Goal: Complete application form: Complete application form

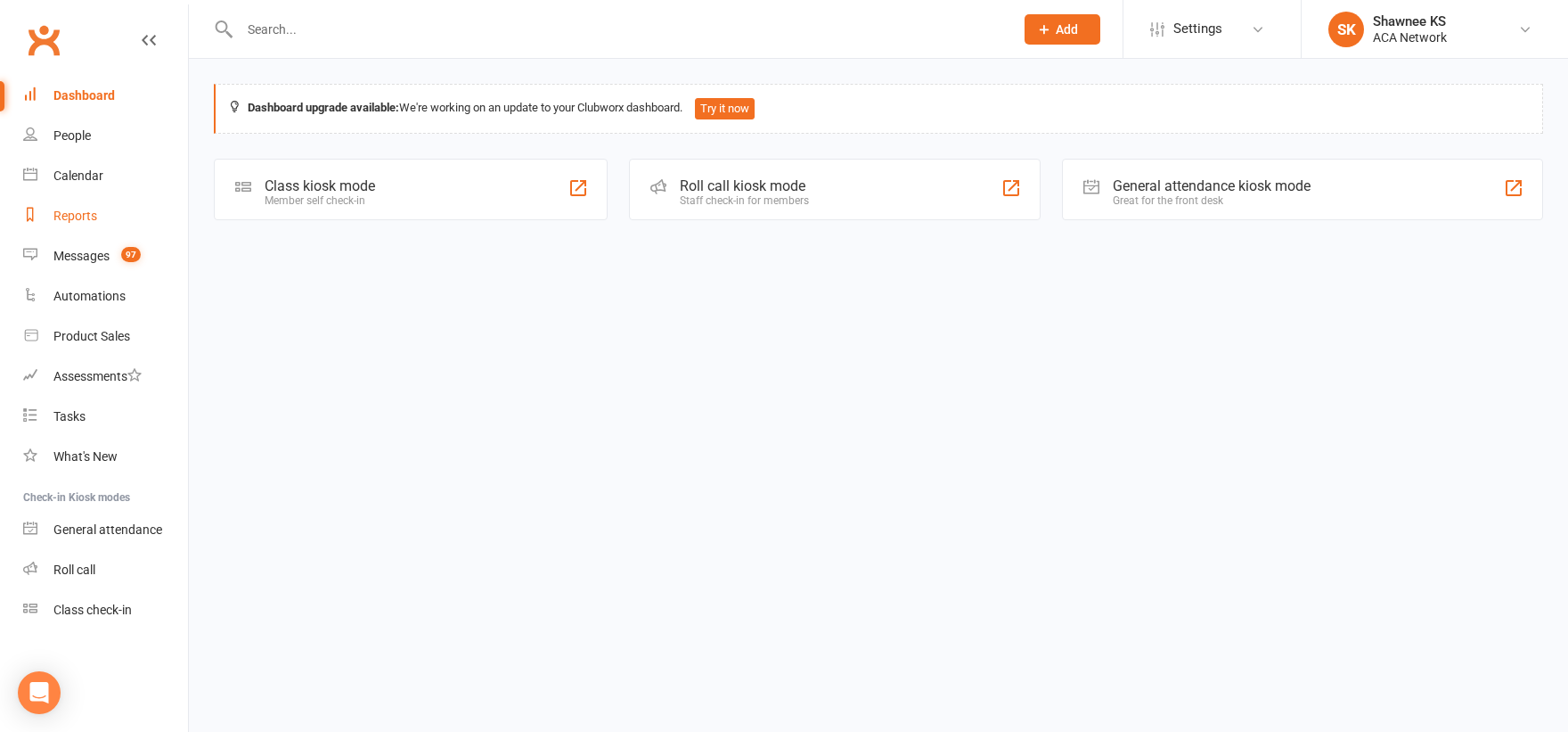
click at [69, 220] on div "Reports" at bounding box center [76, 216] width 44 height 14
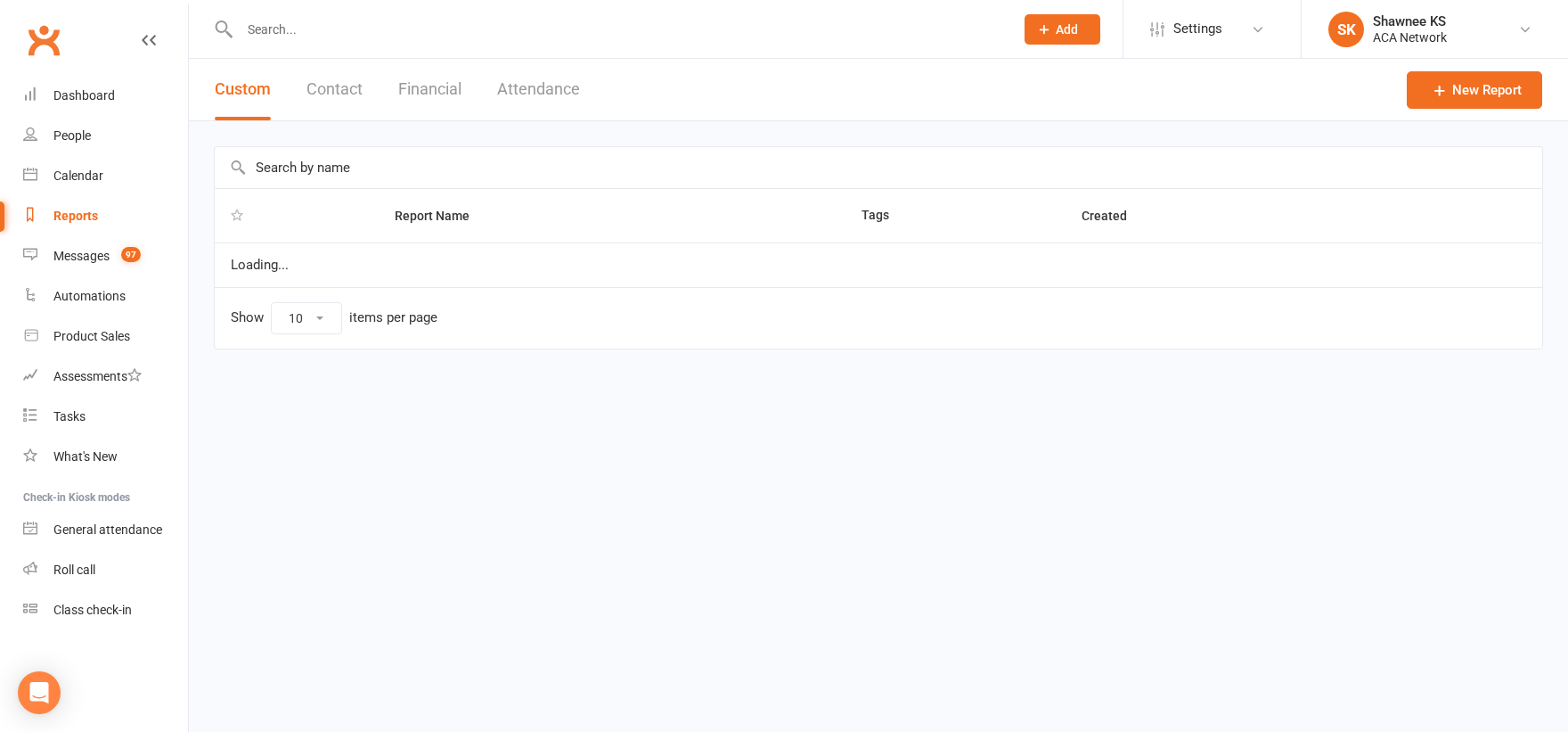
select select "100"
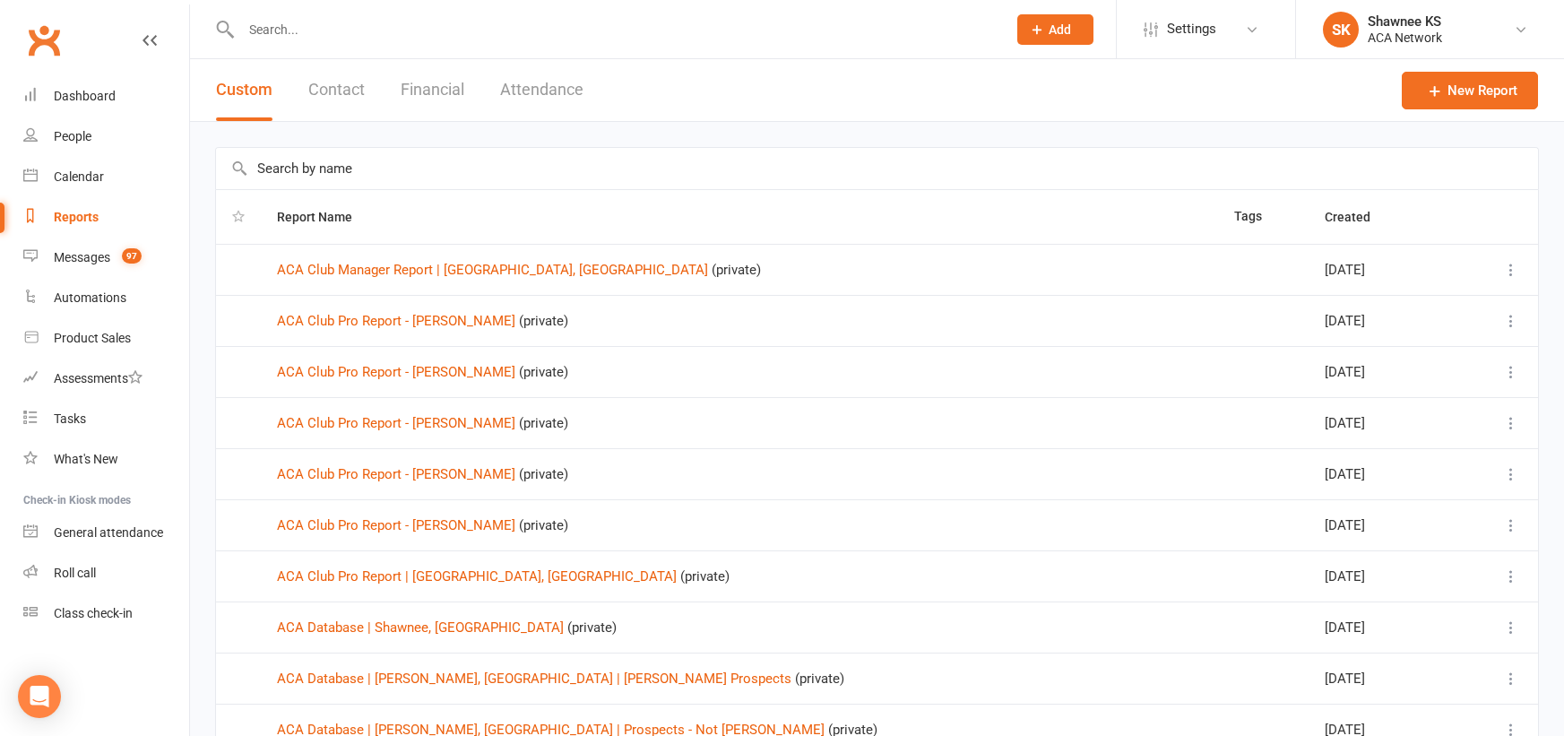
click at [291, 30] on input "text" at bounding box center [615, 29] width 758 height 25
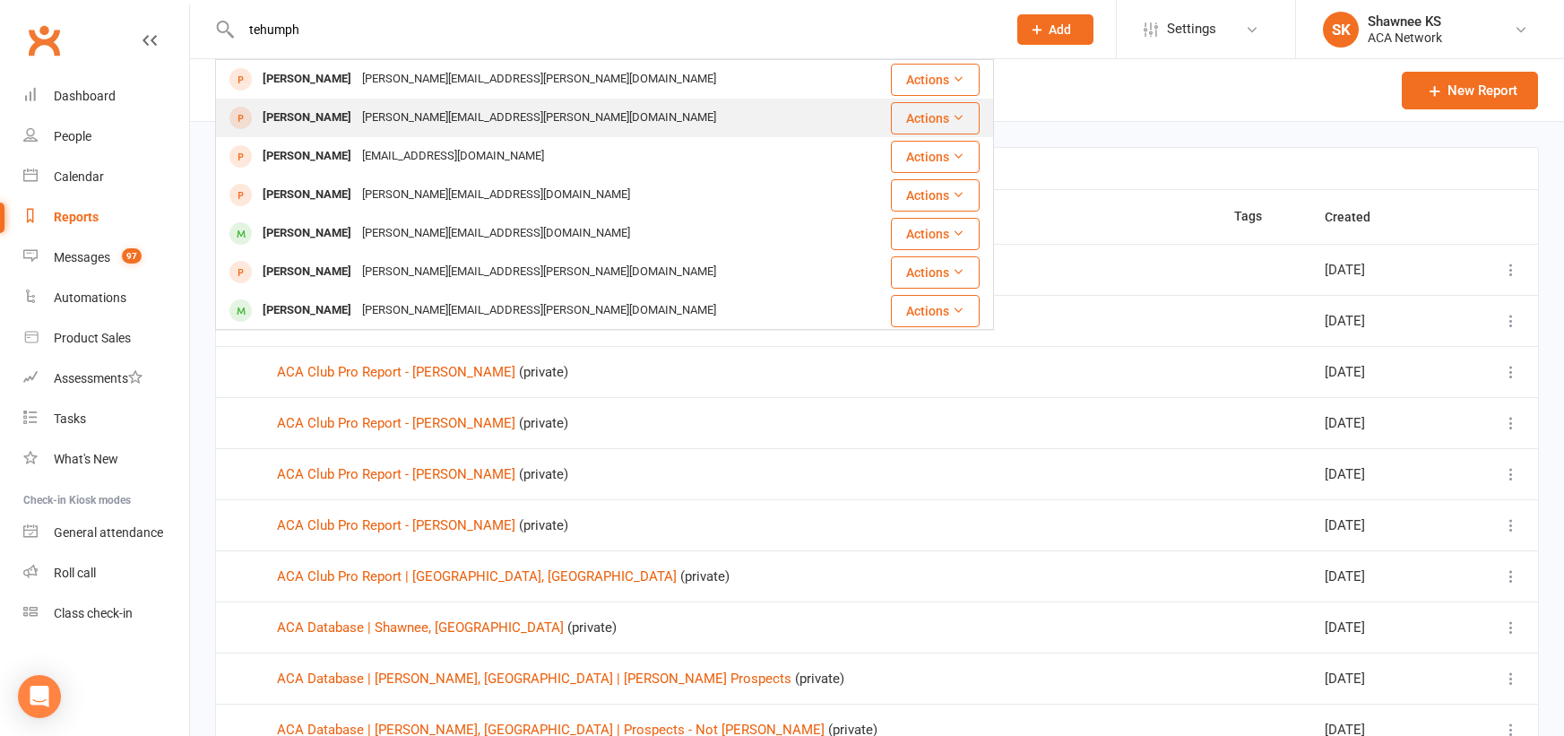
type input "tehumph"
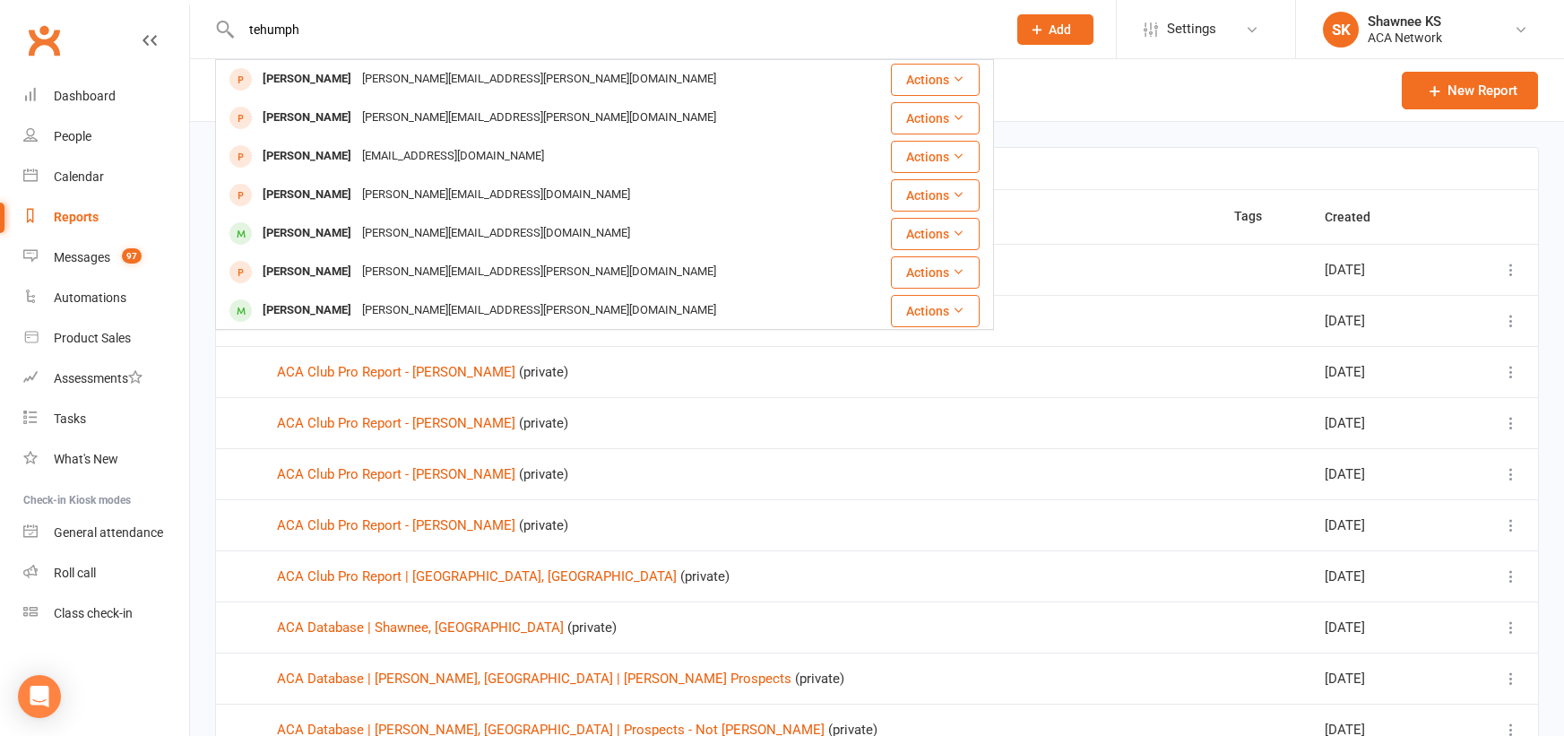
click at [381, 114] on div "[PERSON_NAME][EMAIL_ADDRESS][PERSON_NAME][DOMAIN_NAME]" at bounding box center [539, 118] width 365 height 26
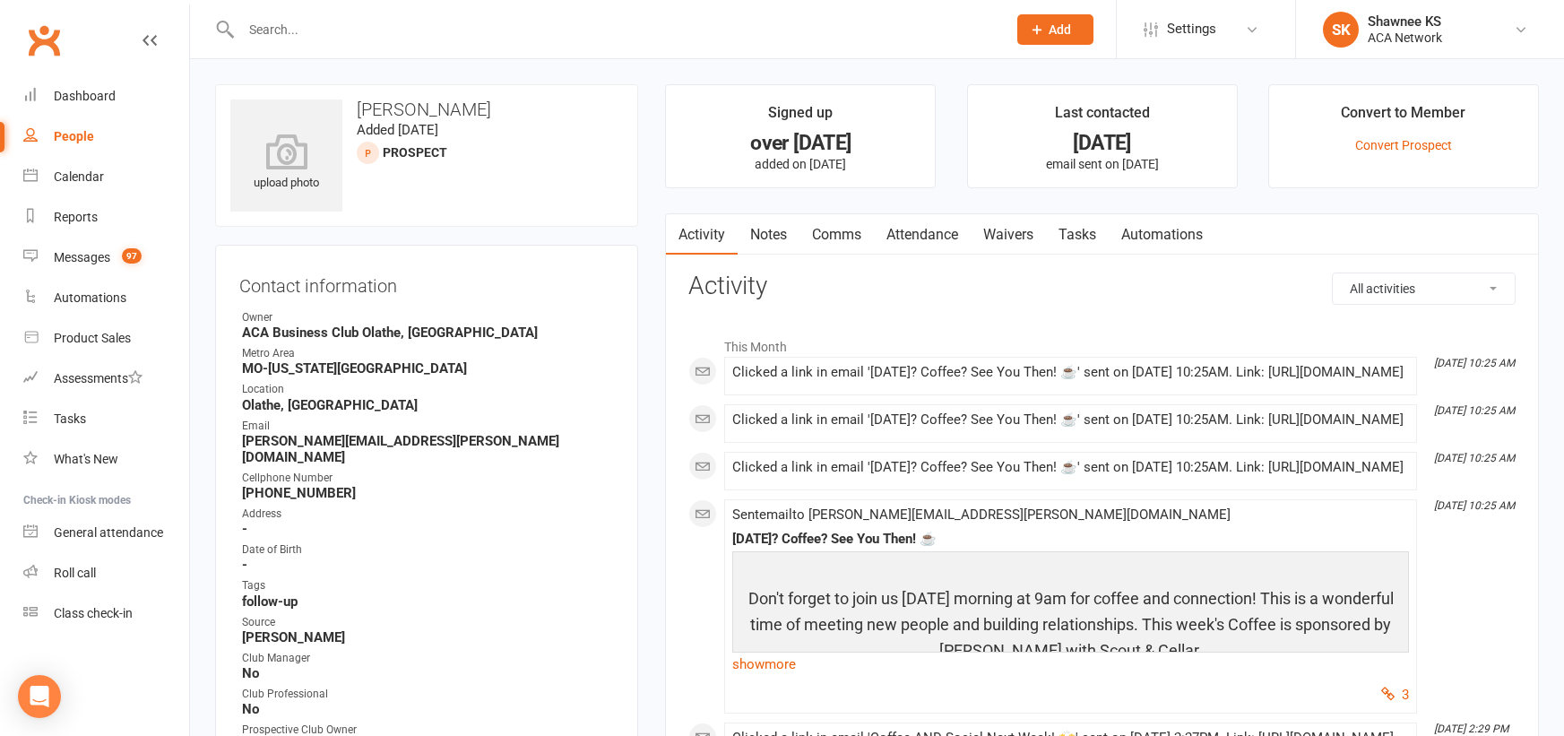
click at [1005, 232] on link "Waivers" at bounding box center [1008, 234] width 75 height 41
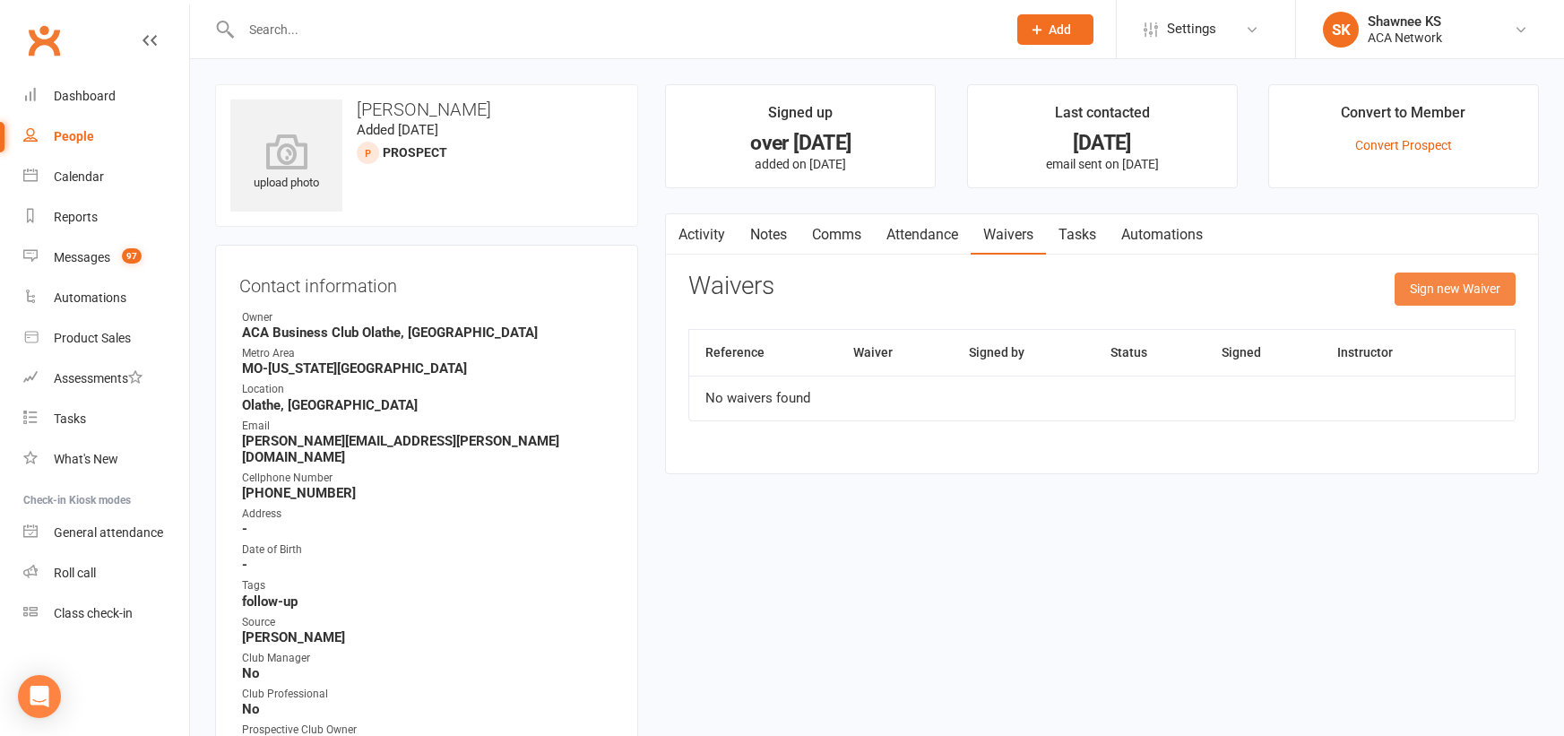
click at [1425, 288] on button "Sign new Waiver" at bounding box center [1455, 288] width 121 height 32
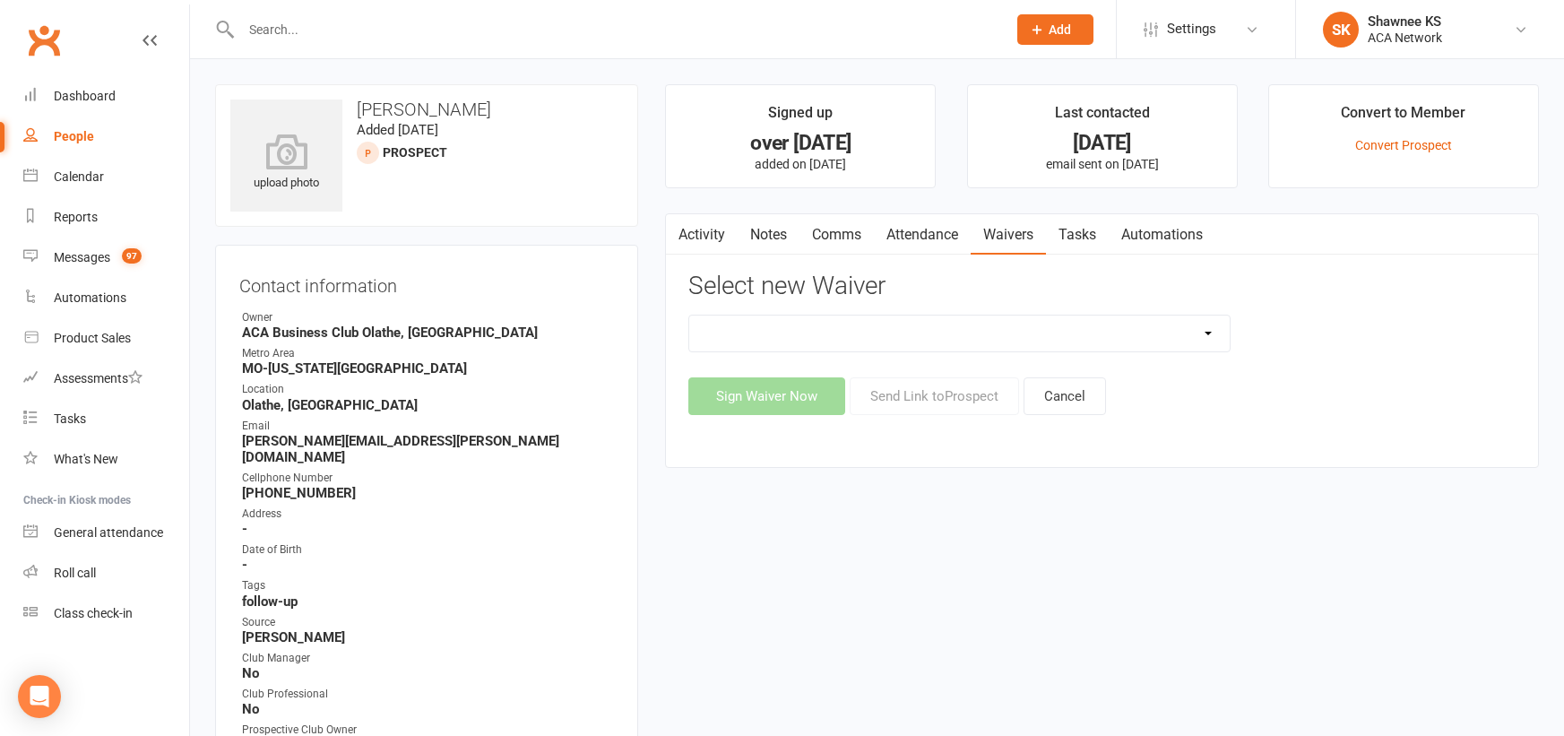
click at [1205, 329] on select "ACA Business Club Membership Application ACA Membership Payment Update Form" at bounding box center [959, 333] width 540 height 36
select select "10818"
click at [689, 315] on select "ACA Business Club Membership Application ACA Membership Payment Update Form" at bounding box center [959, 333] width 540 height 36
click at [788, 400] on button "Sign Waiver Now" at bounding box center [766, 396] width 157 height 38
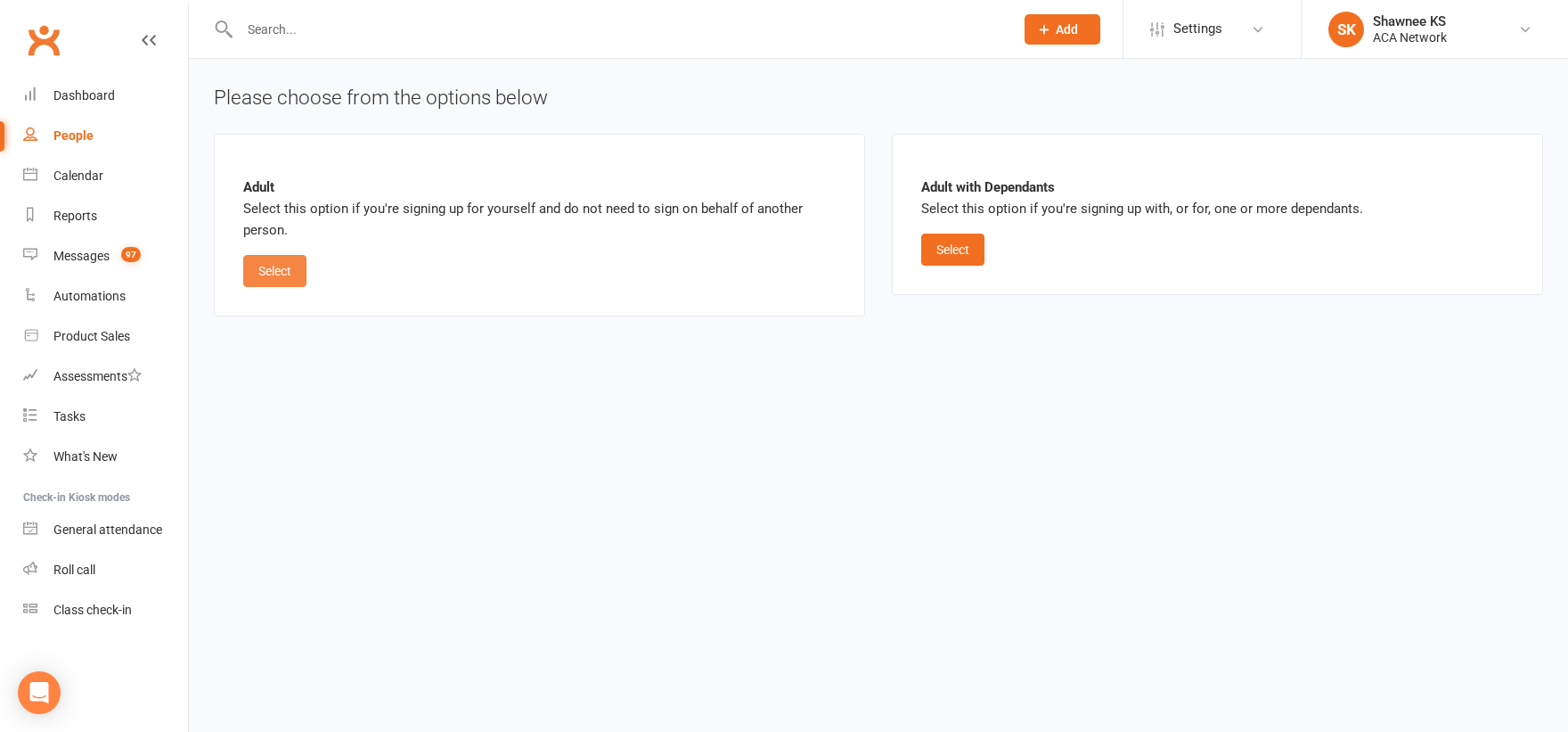
click at [274, 269] on button "Select" at bounding box center [275, 271] width 64 height 32
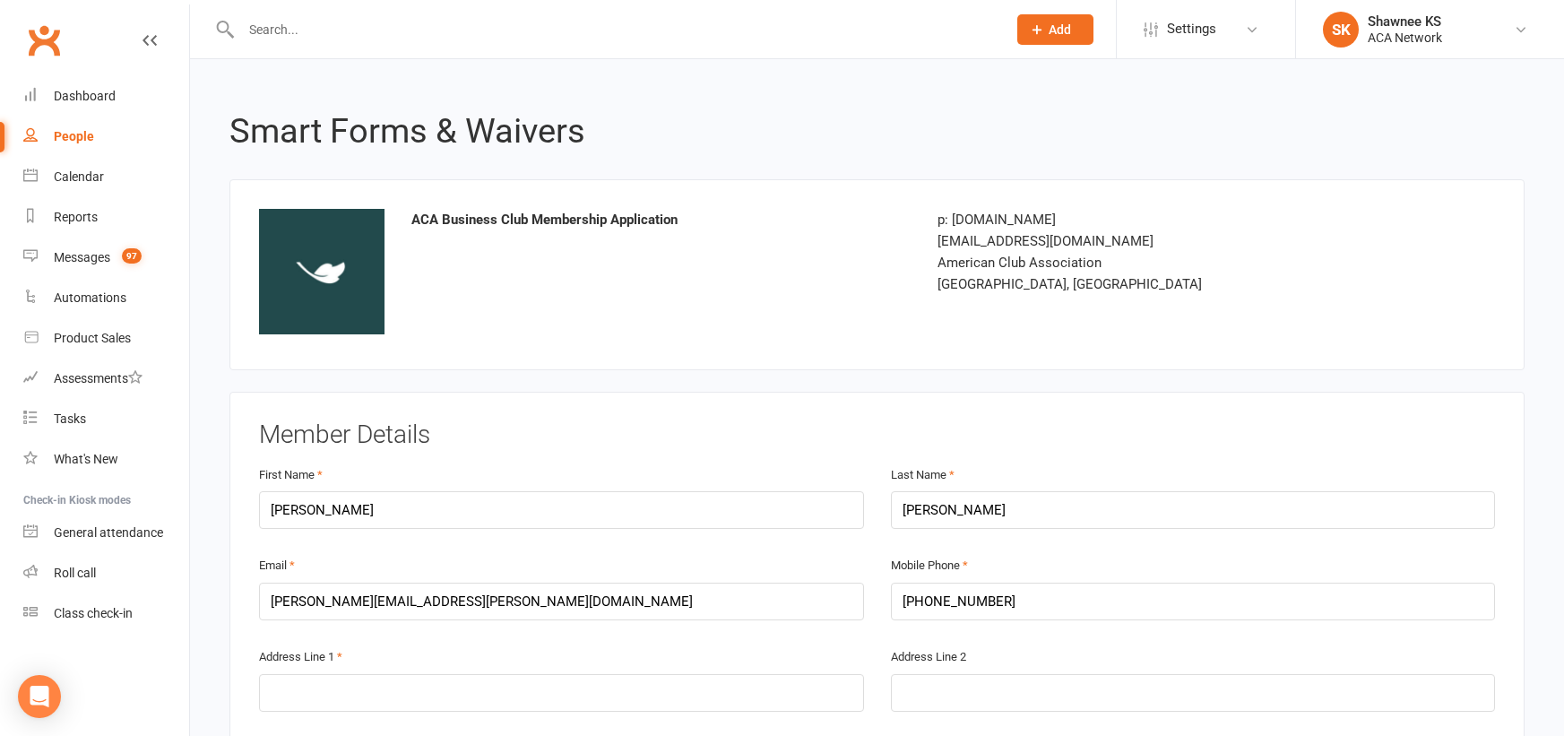
scroll to position [269, 0]
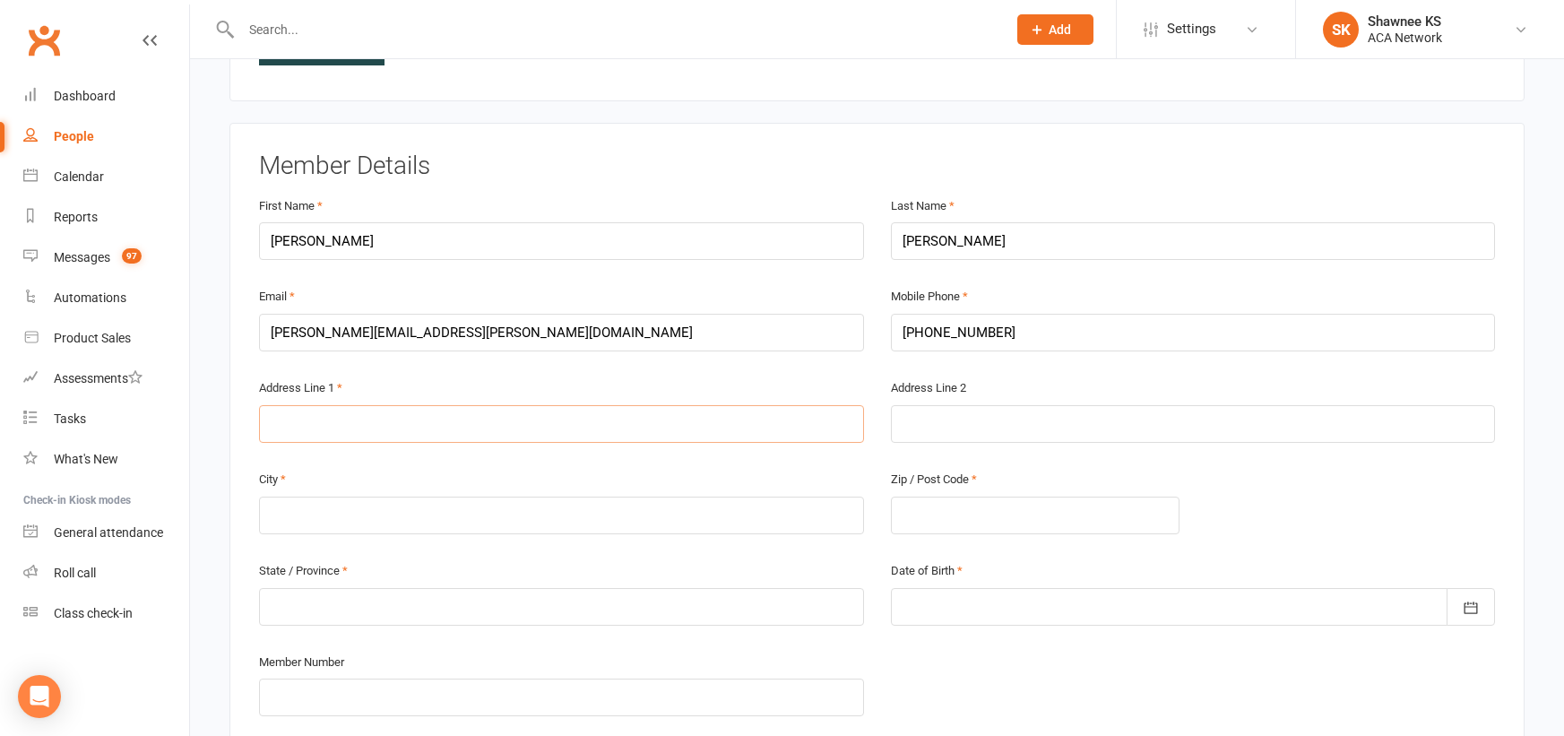
click at [511, 414] on input "text" at bounding box center [561, 424] width 605 height 38
type input "16536 W 80th"
click at [519, 519] on input "text" at bounding box center [561, 516] width 605 height 38
type input "Lenexa"
click at [962, 515] on input "text" at bounding box center [1035, 516] width 289 height 38
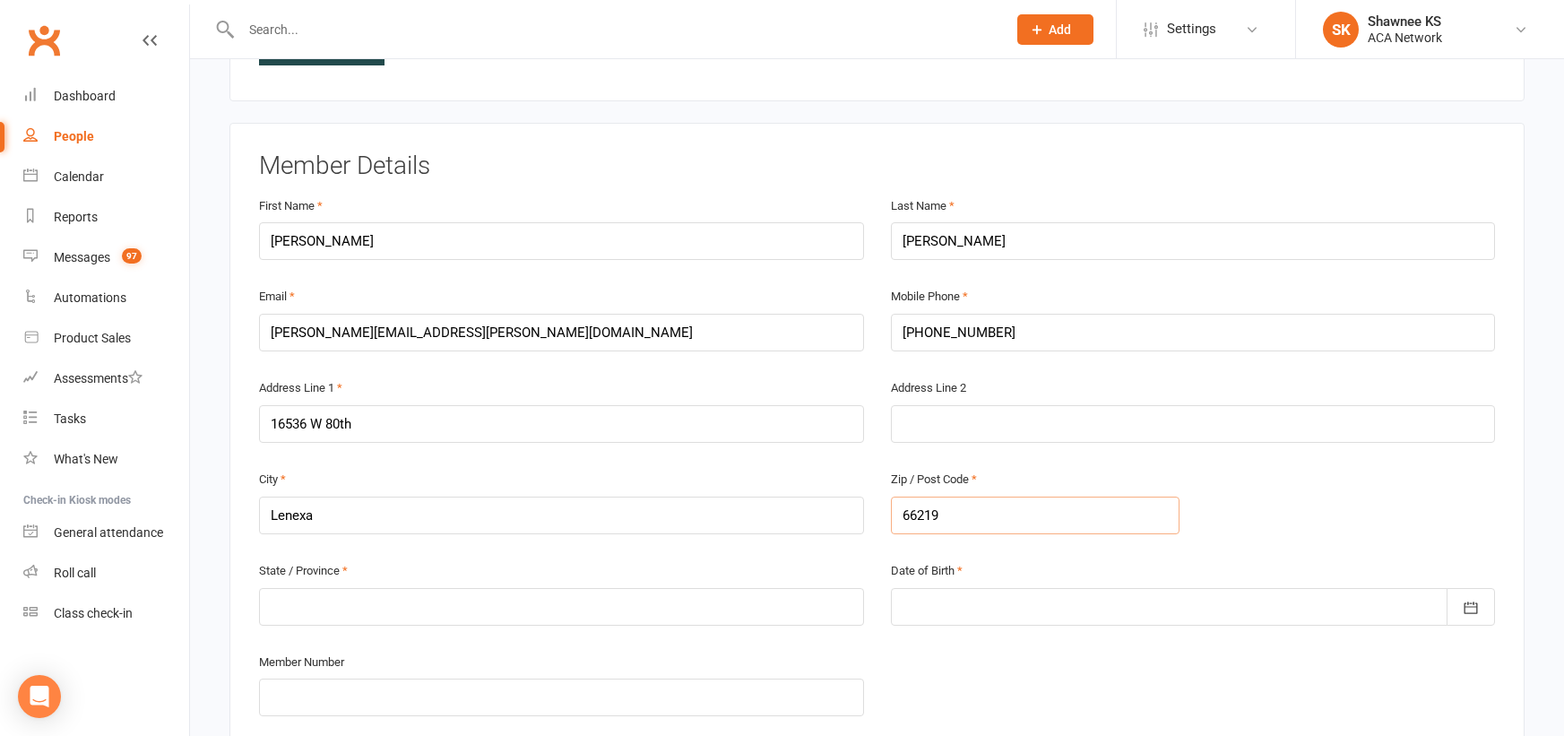
type input "66219"
click at [413, 598] on input "text" at bounding box center [561, 607] width 605 height 38
type input "KS"
click at [899, 609] on div at bounding box center [1193, 607] width 605 height 38
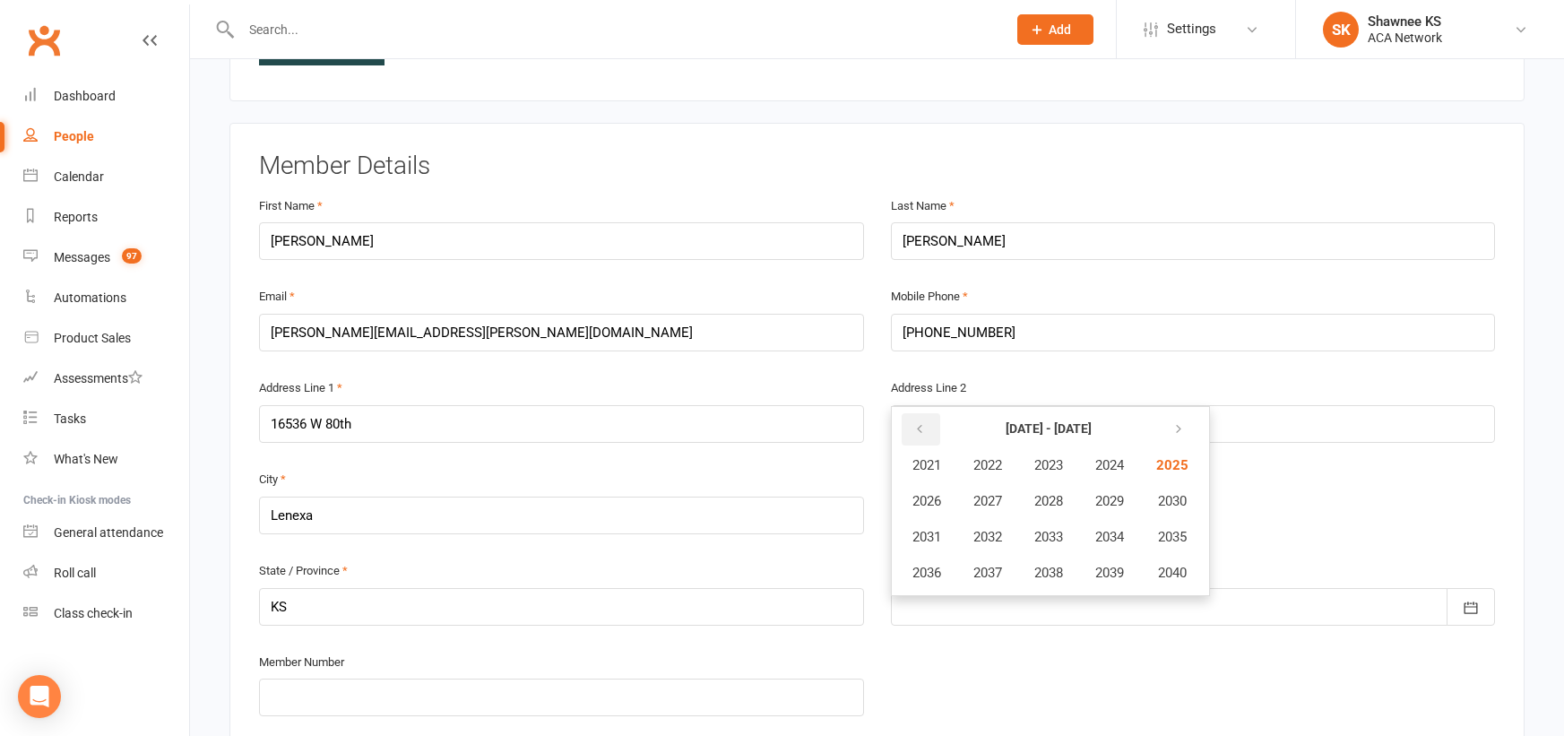
click at [917, 429] on icon "button" at bounding box center [919, 429] width 13 height 14
click at [1159, 612] on div at bounding box center [1193, 607] width 605 height 38
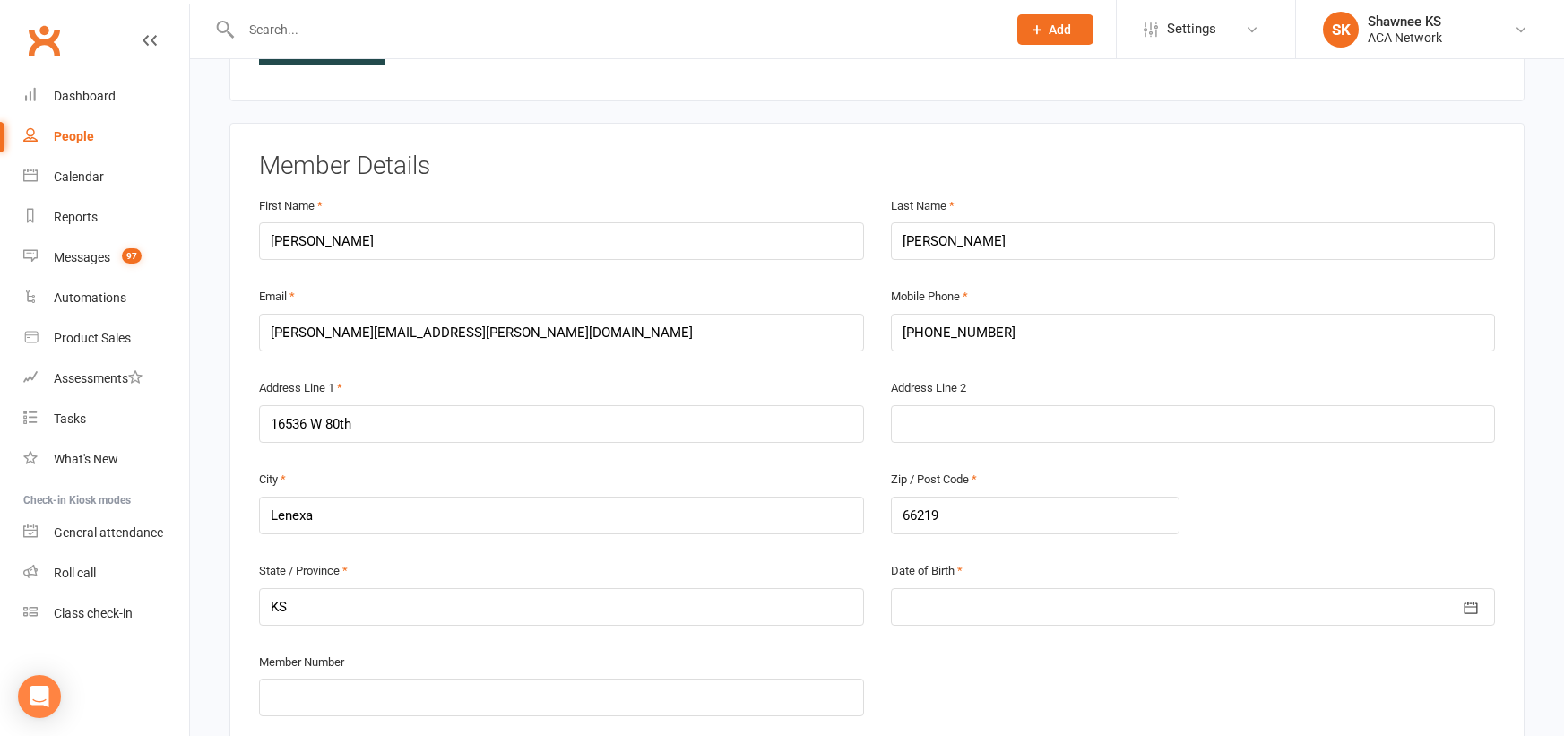
click at [975, 604] on div at bounding box center [1193, 607] width 605 height 38
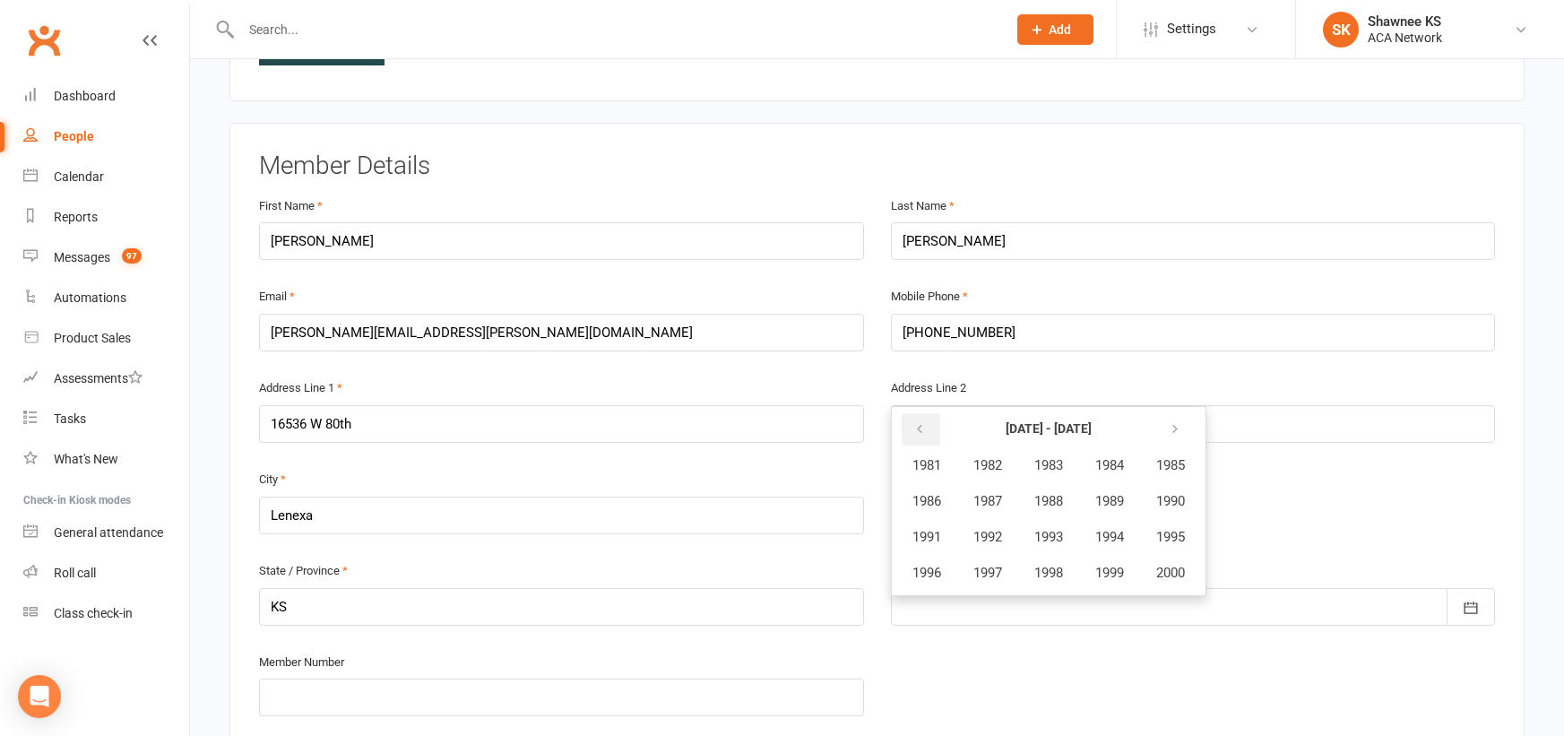
click at [916, 429] on icon "button" at bounding box center [919, 429] width 13 height 14
click at [1122, 467] on span "1964" at bounding box center [1109, 465] width 29 height 16
click at [1127, 573] on span "December" at bounding box center [1118, 573] width 61 height 16
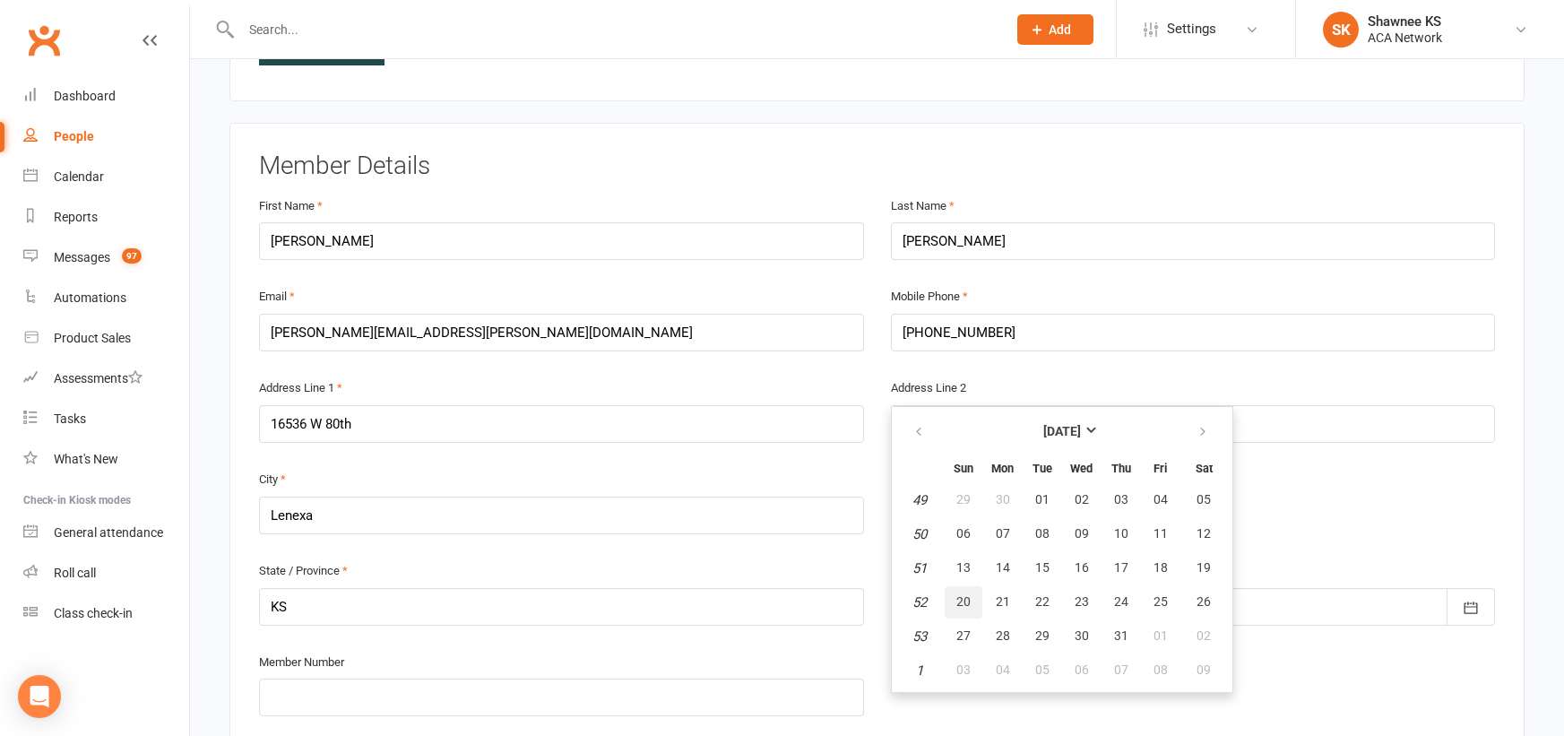
click at [962, 605] on span "20" at bounding box center [963, 601] width 14 height 14
type input "[DATE]"
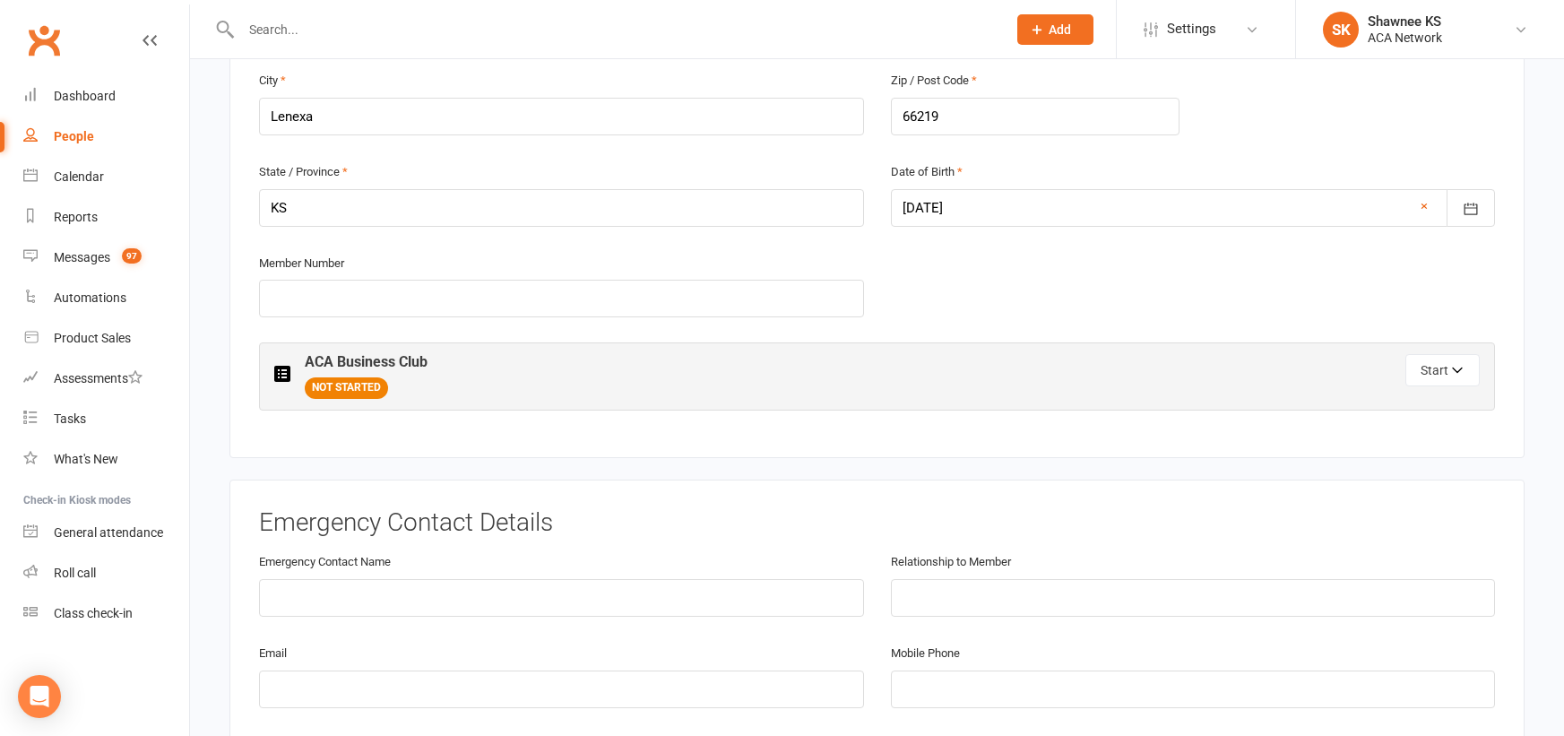
scroll to position [717, 0]
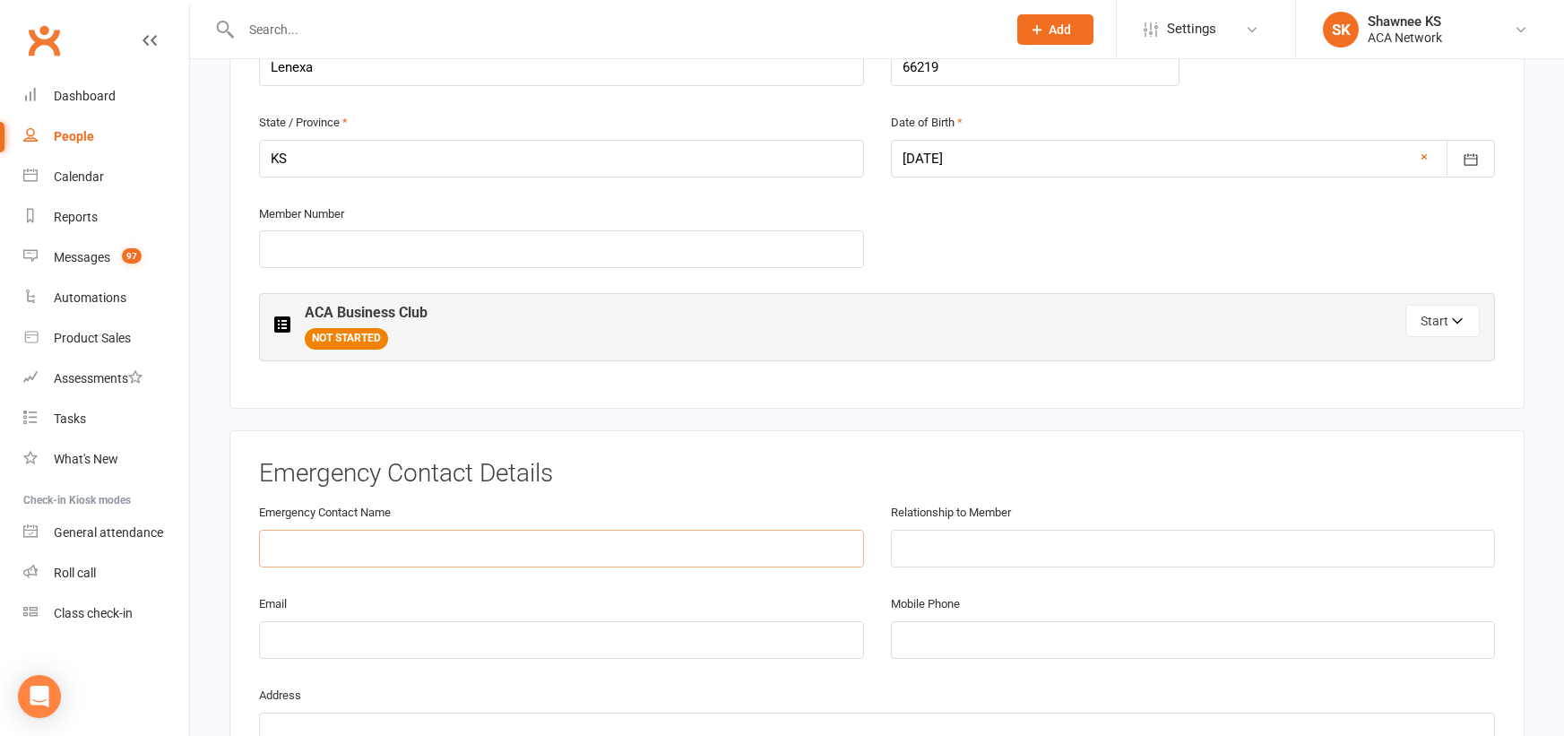
click at [324, 549] on input "text" at bounding box center [561, 549] width 605 height 38
click at [516, 645] on input "email" at bounding box center [561, 640] width 605 height 38
click at [442, 554] on input "text" at bounding box center [561, 549] width 605 height 38
type input "[PERSON_NAME]"
type input "husband"
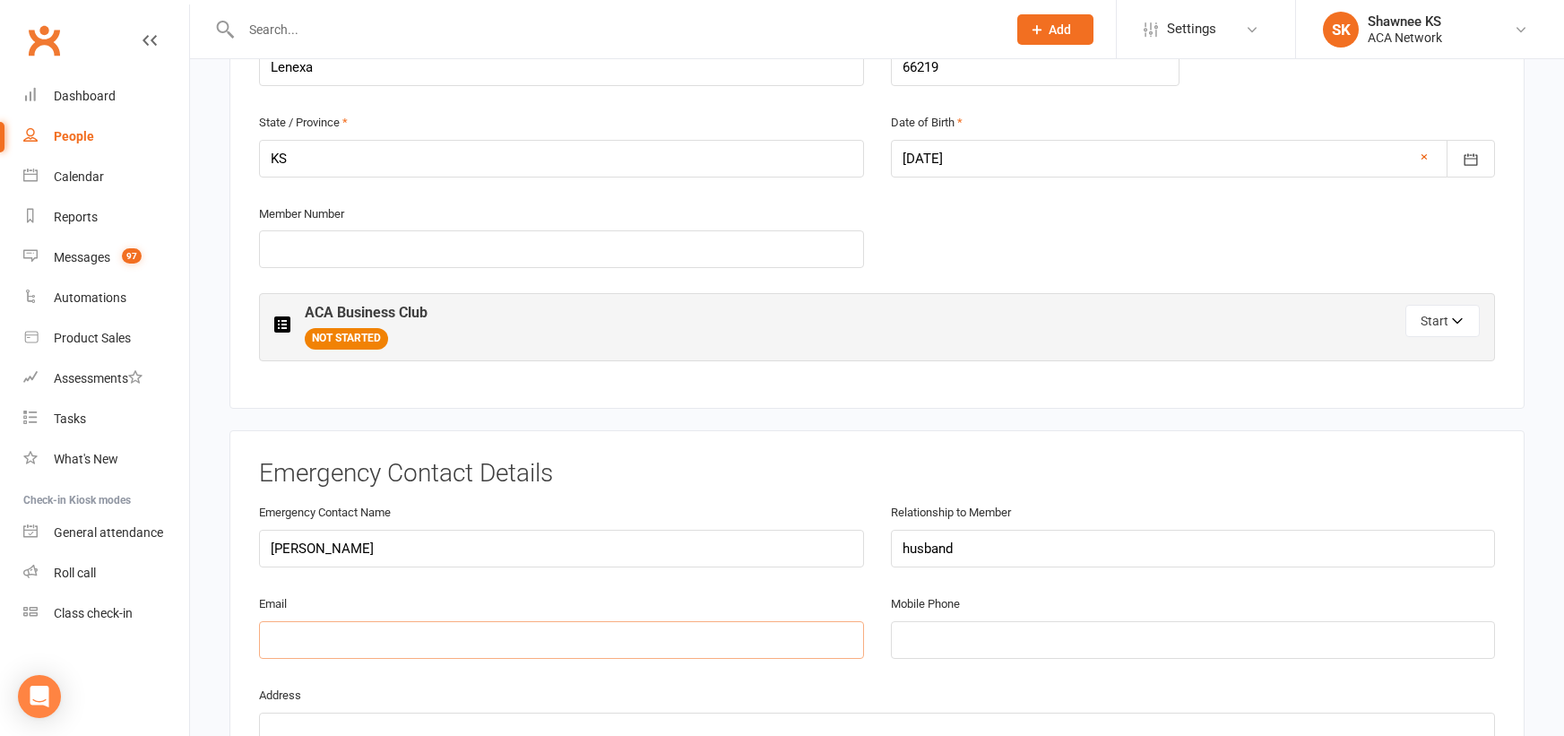
click at [291, 647] on input "email" at bounding box center [561, 640] width 605 height 38
type input "[EMAIL_ADDRESS][DOMAIN_NAME]"
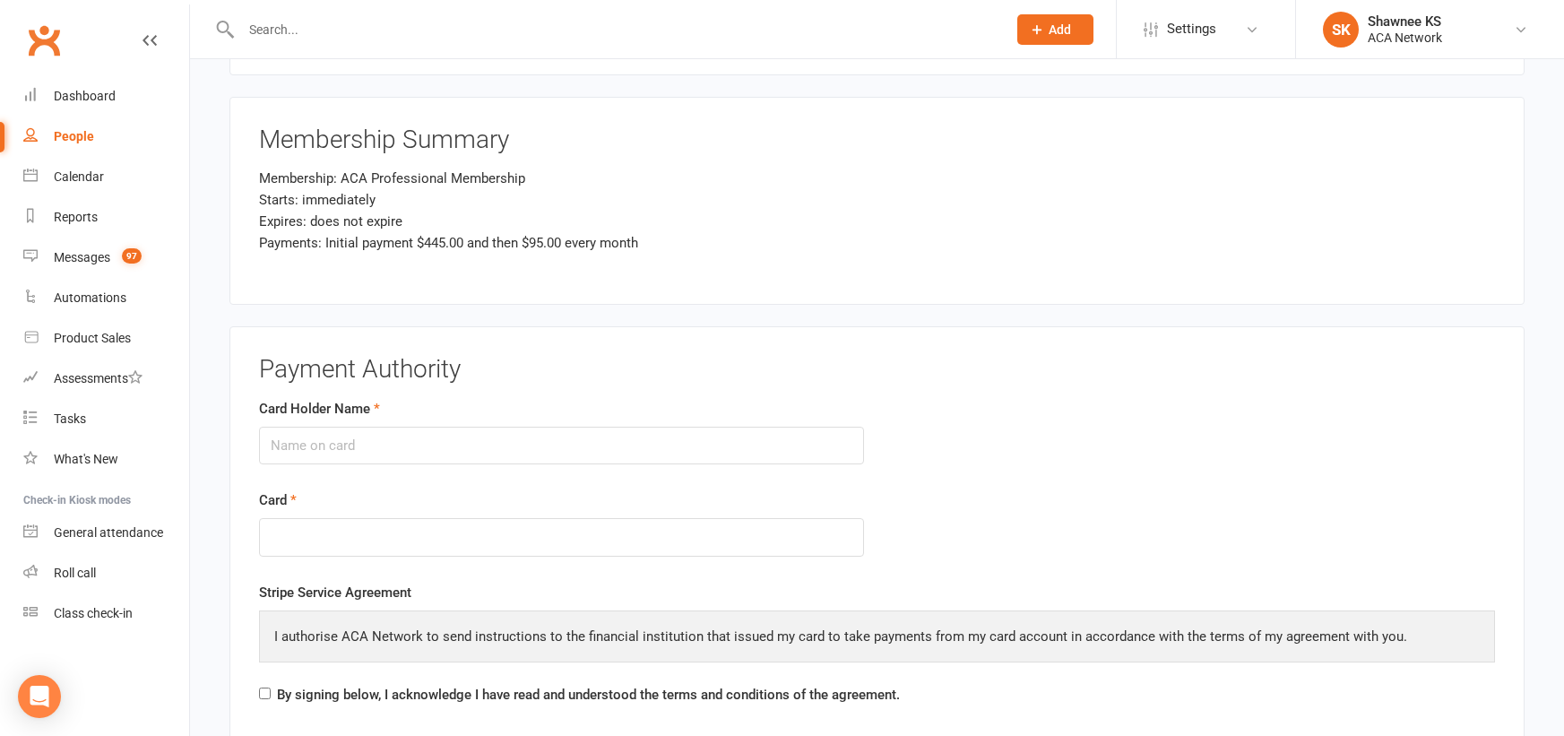
scroll to position [2241, 0]
type input "9139639802"
click at [358, 443] on input "Card Holder Name" at bounding box center [561, 445] width 605 height 38
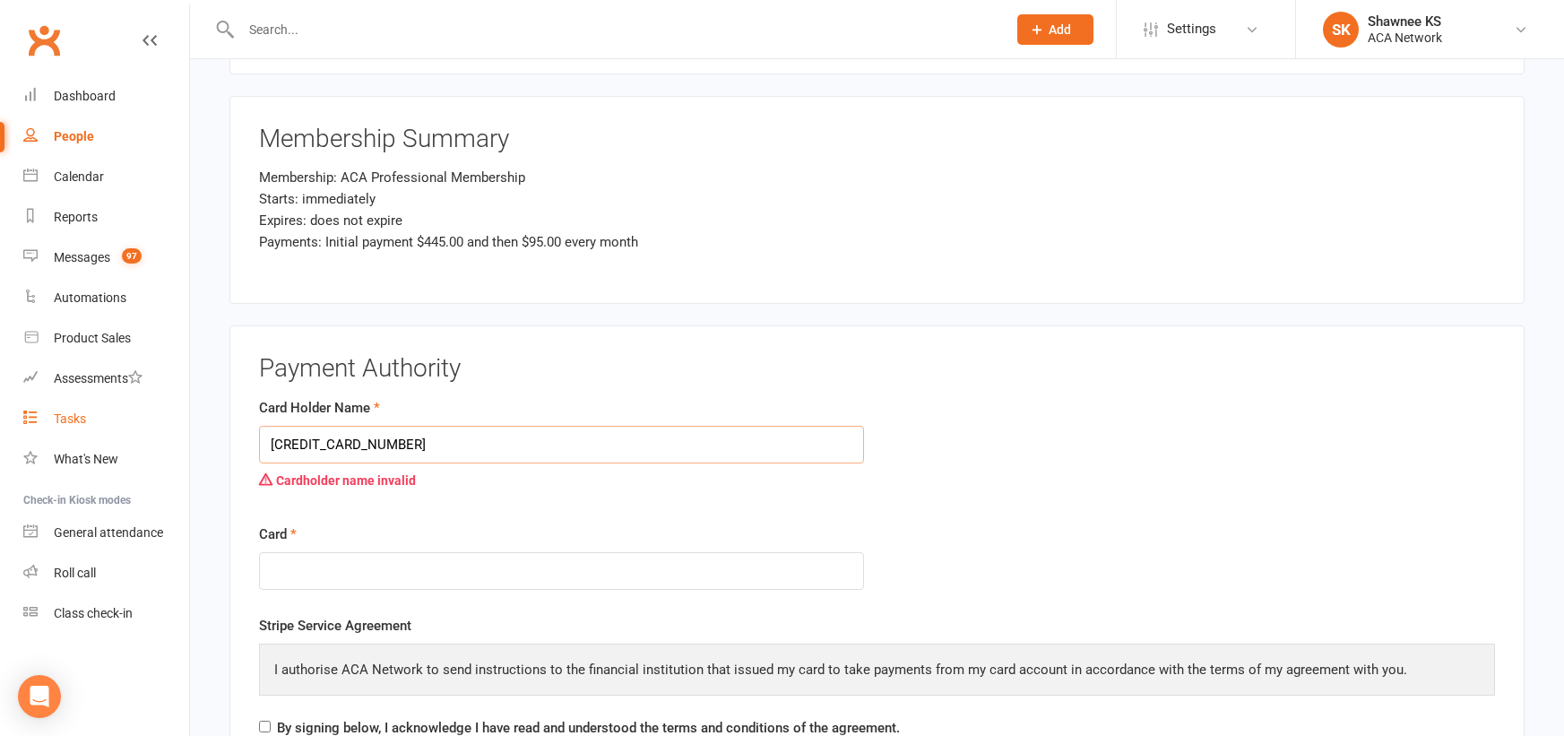
drag, startPoint x: 426, startPoint y: 445, endPoint x: 176, endPoint y: 428, distance: 250.6
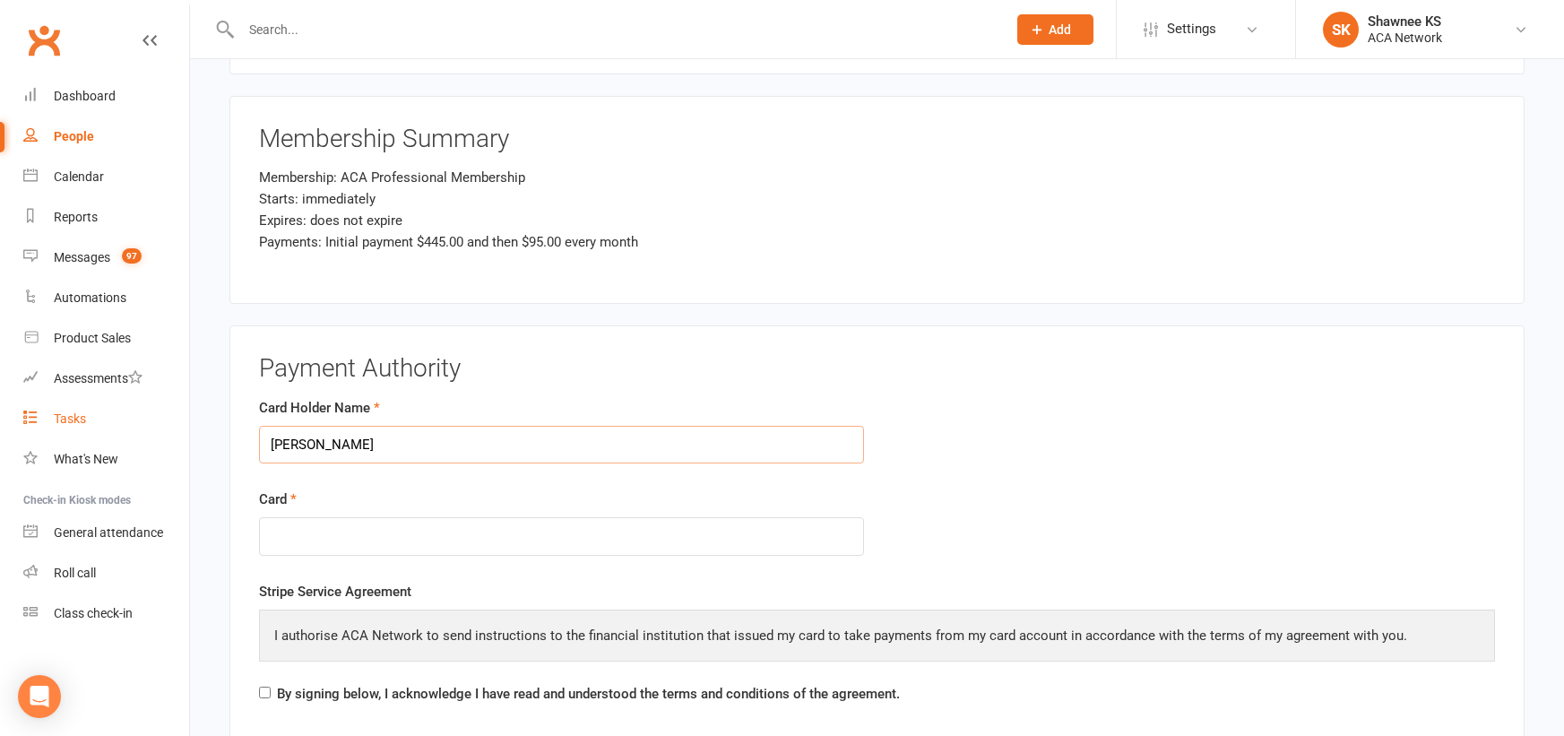
type input "[PERSON_NAME]"
click at [260, 697] on input "By signing below, I acknowledge I have read and understood the terms and condit…" at bounding box center [265, 693] width 12 height 12
checkbox input "true"
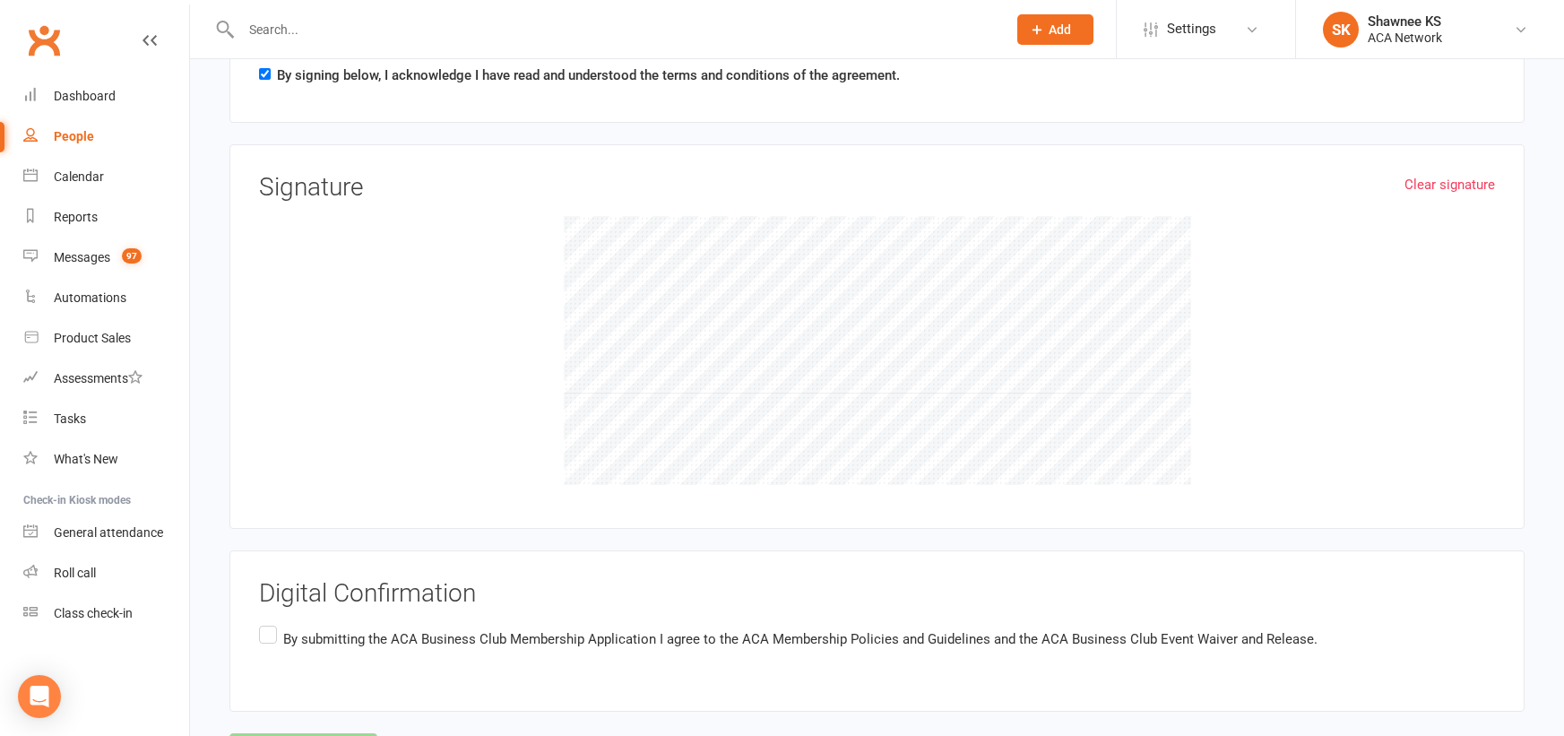
scroll to position [2949, 0]
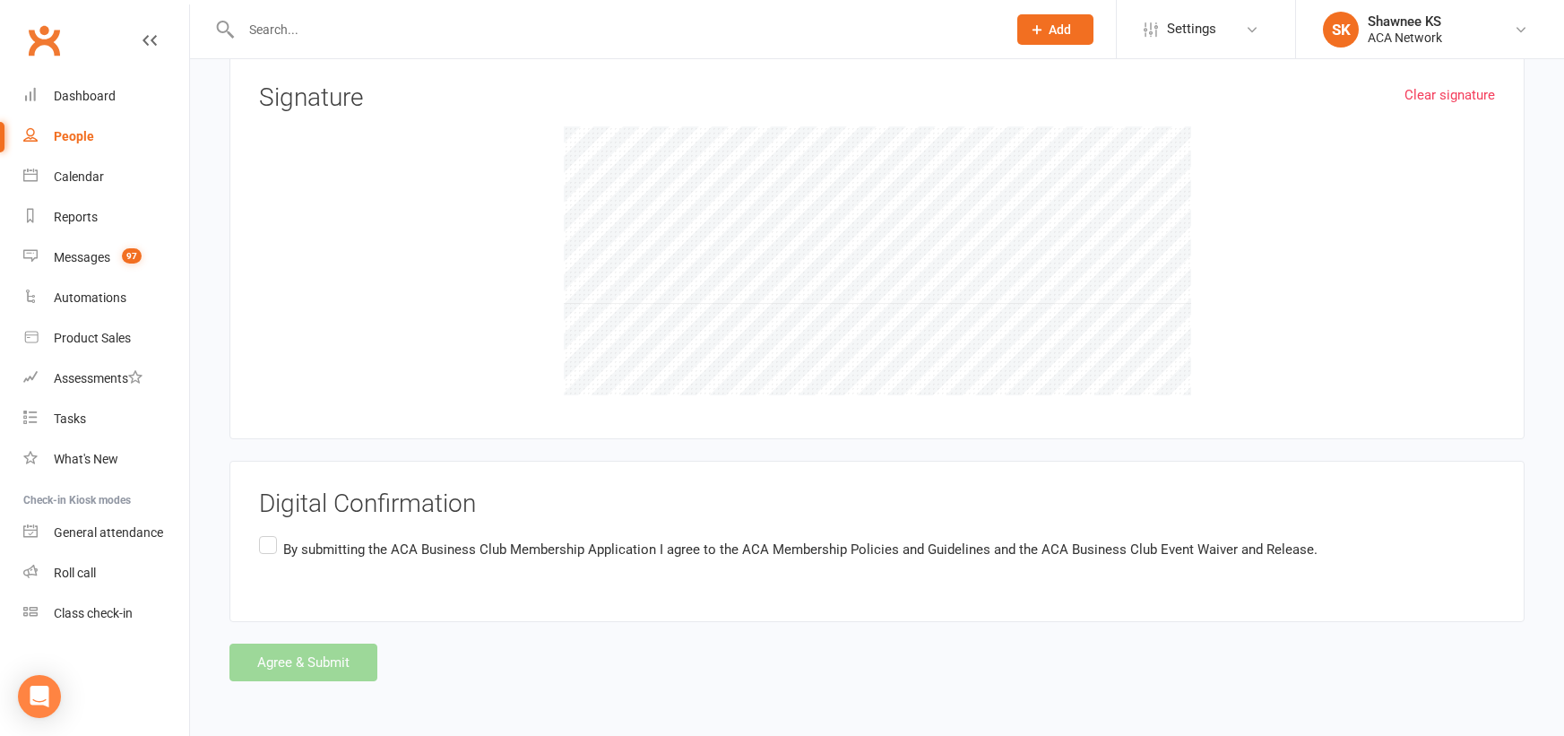
click at [265, 544] on label "By submitting the ACA Business Club Membership Application I agree to the ACA M…" at bounding box center [788, 549] width 1058 height 35
click at [265, 532] on input "By submitting the ACA Business Club Membership Application I agree to the ACA M…" at bounding box center [265, 532] width 12 height 0
click at [261, 653] on button "Agree & Submit" at bounding box center [303, 662] width 148 height 38
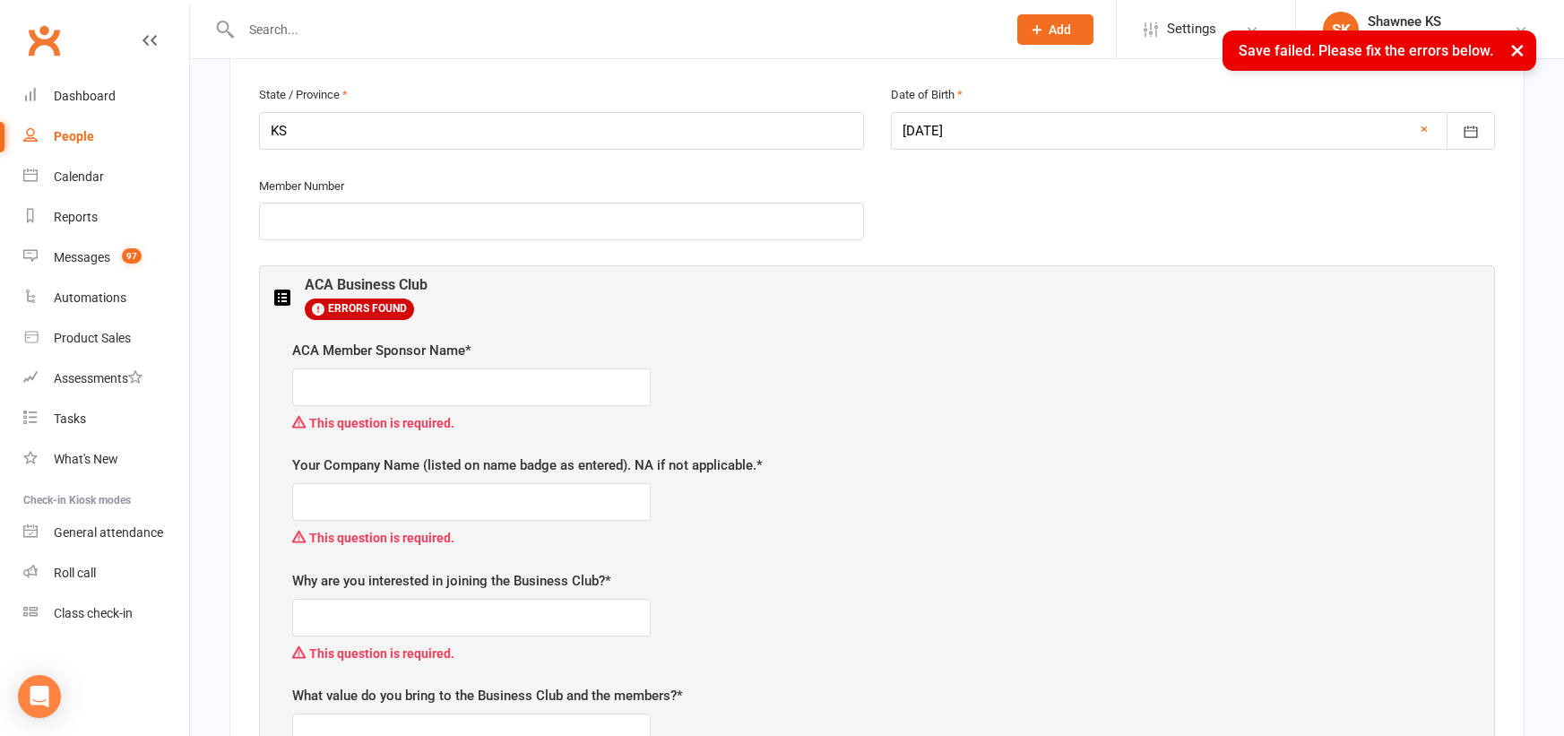
scroll to position [741, 0]
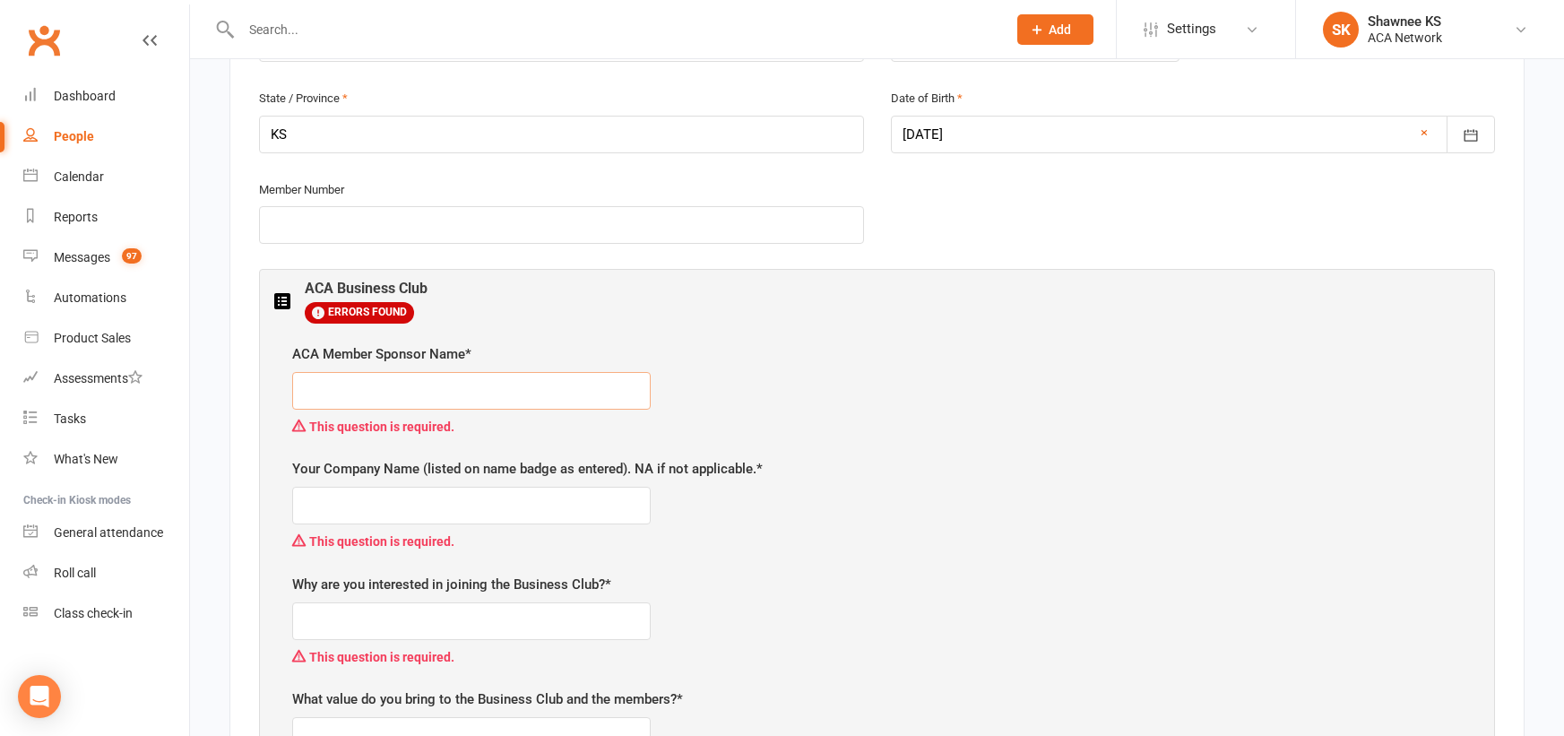
click at [462, 386] on input "text" at bounding box center [471, 391] width 358 height 38
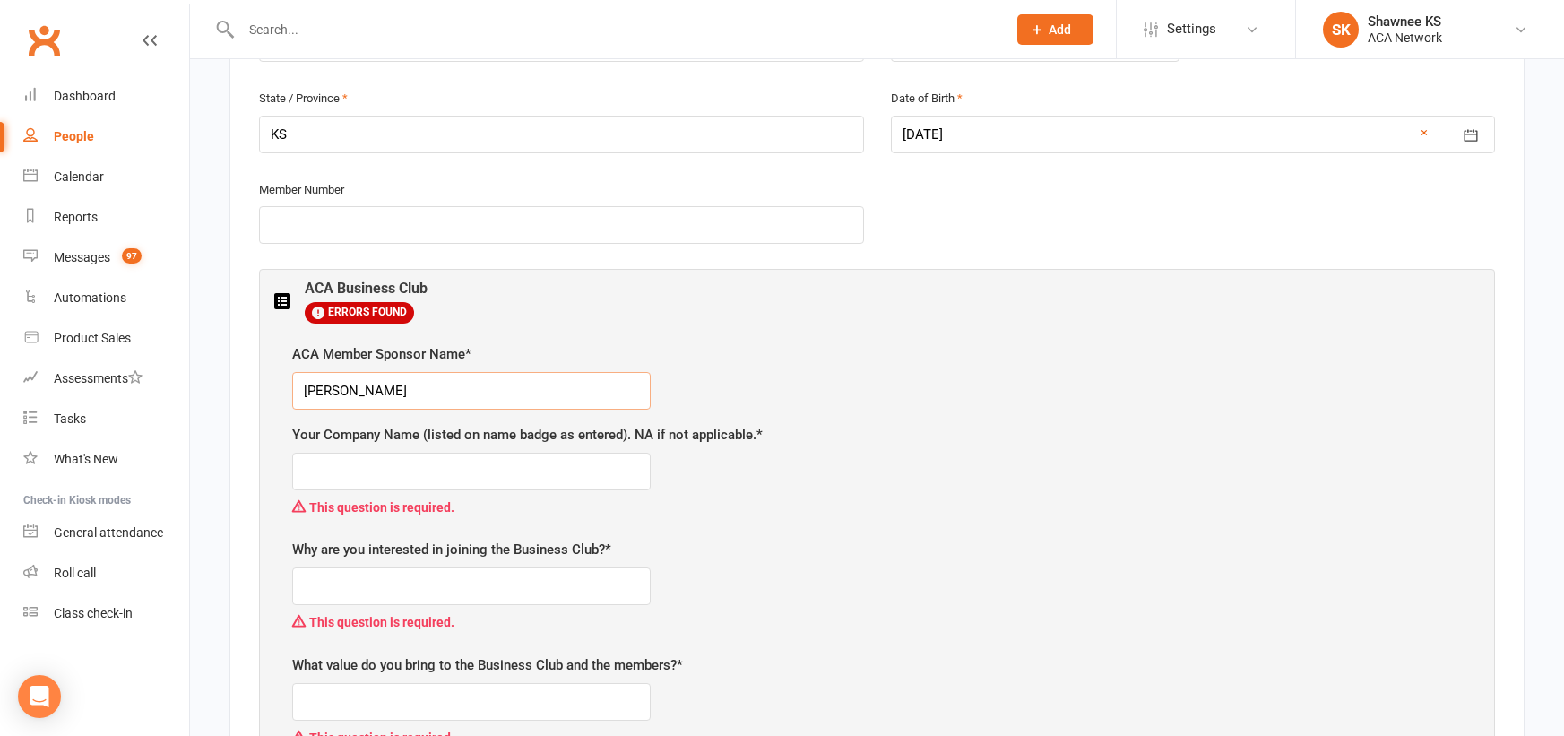
type input "[PERSON_NAME]"
click at [495, 462] on input "text" at bounding box center [471, 472] width 358 height 38
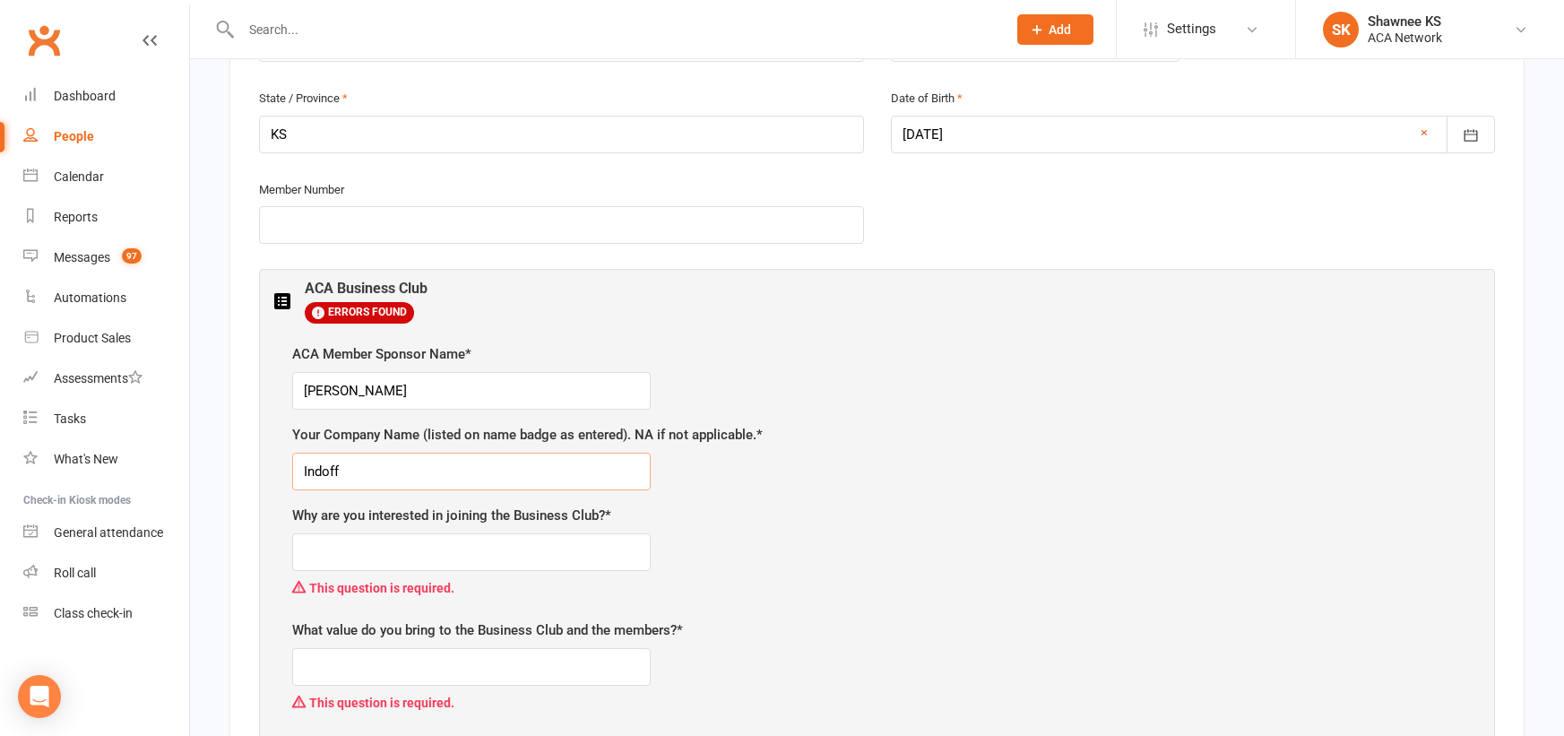
type input "Indoff"
click at [523, 551] on input "text" at bounding box center [471, 552] width 358 height 38
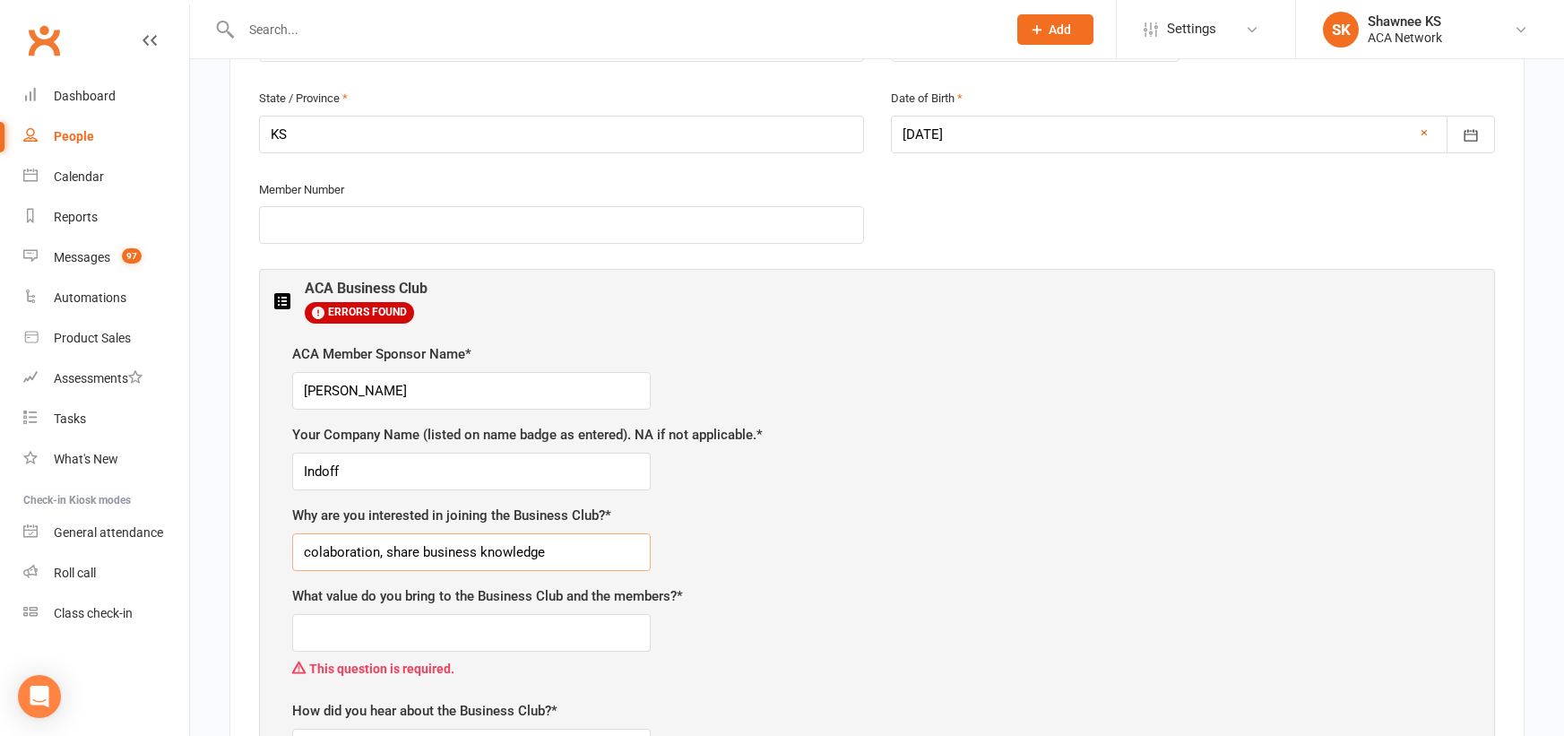
type input "colaboration, share business knowledge"
click at [526, 639] on input "text" at bounding box center [471, 633] width 358 height 38
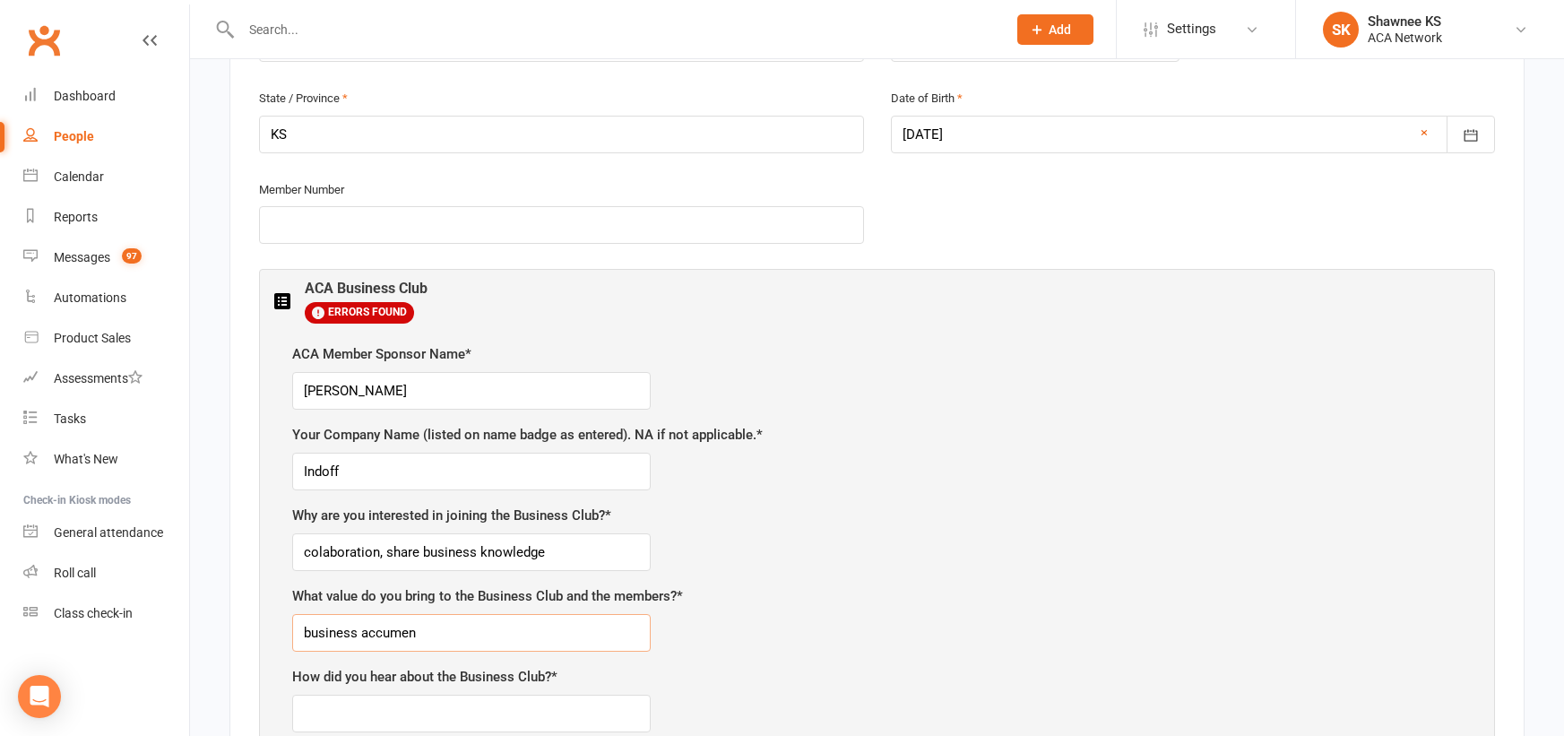
type input "business accumen"
click at [451, 711] on input "text" at bounding box center [471, 714] width 358 height 38
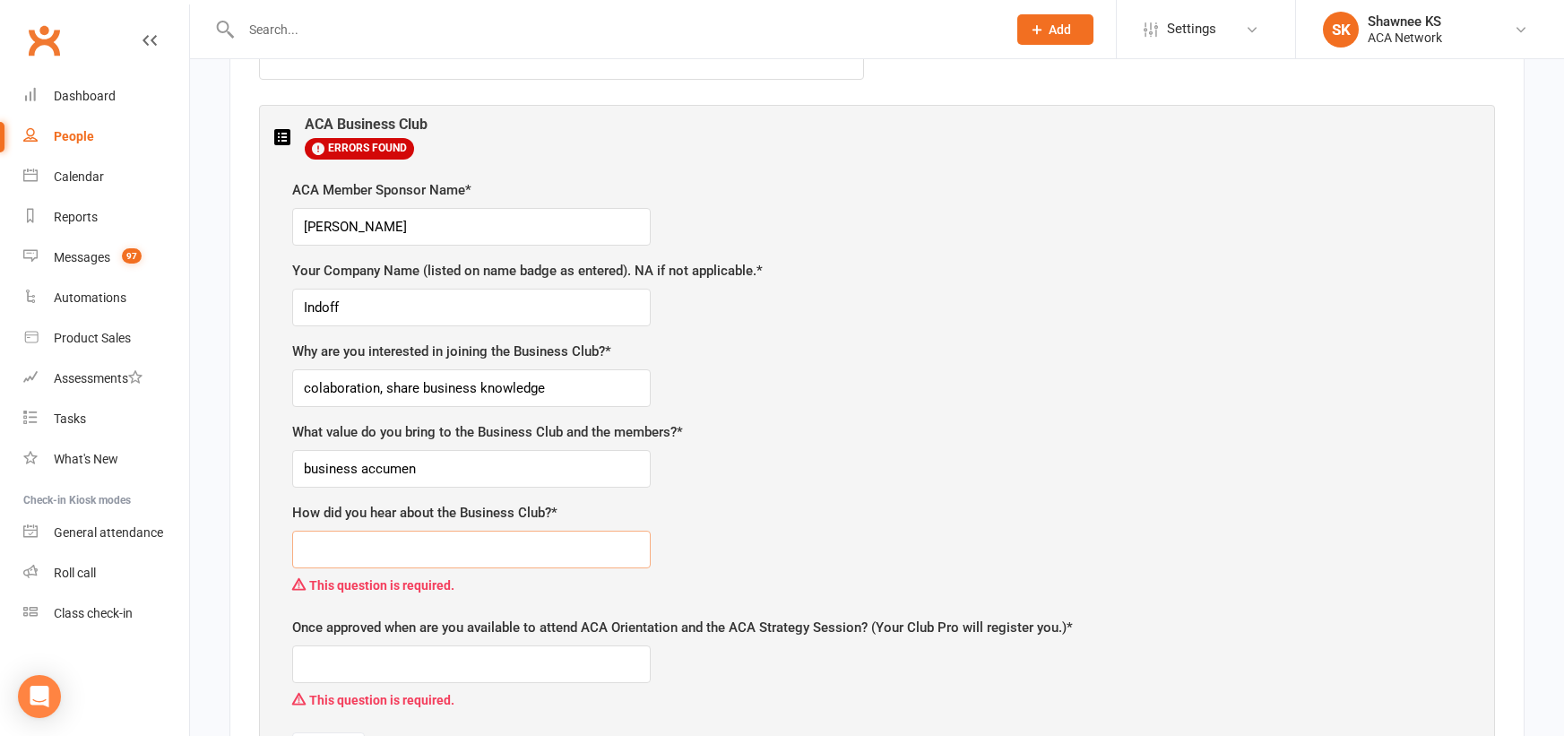
scroll to position [920, 0]
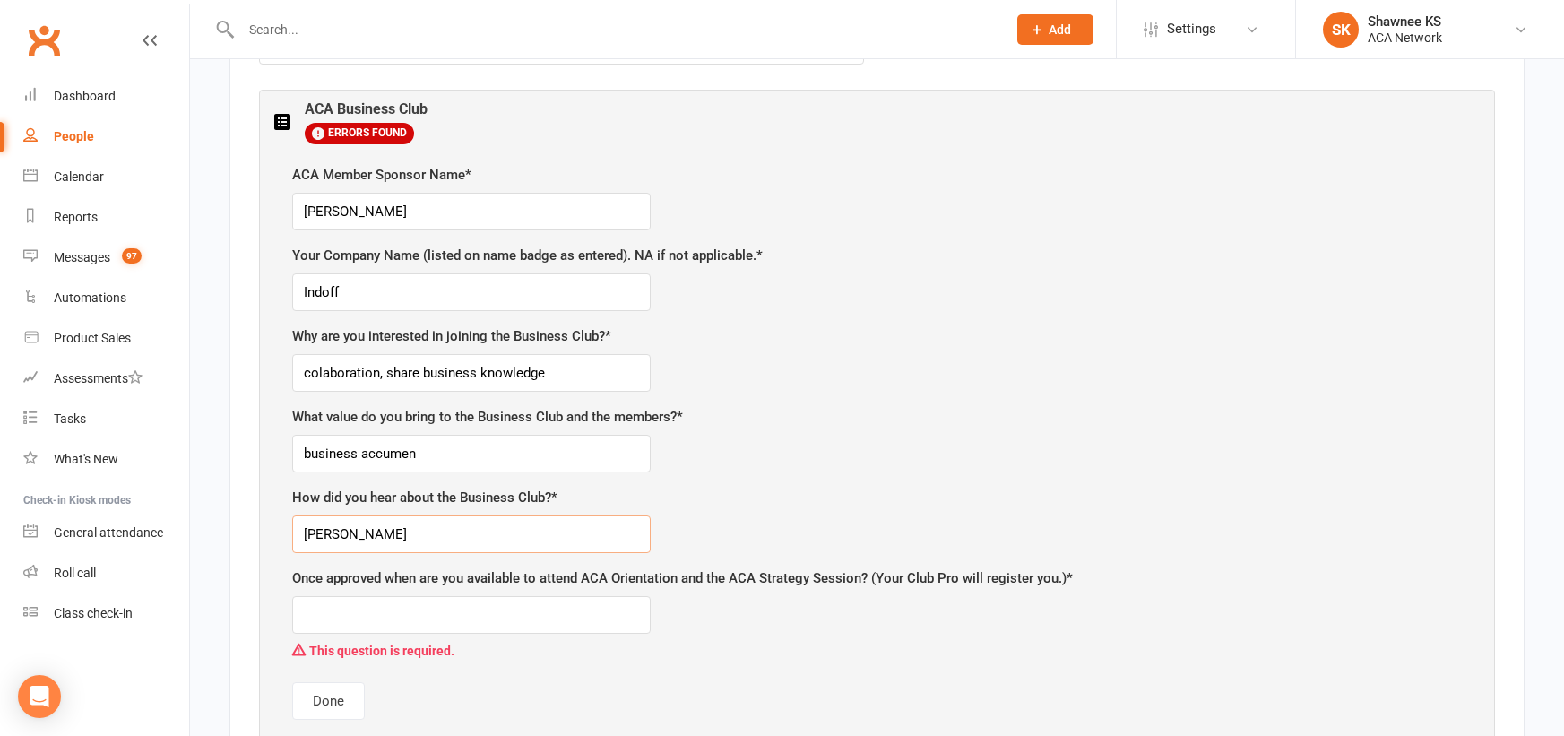
type input "[PERSON_NAME]"
click at [397, 620] on input "text" at bounding box center [471, 615] width 358 height 38
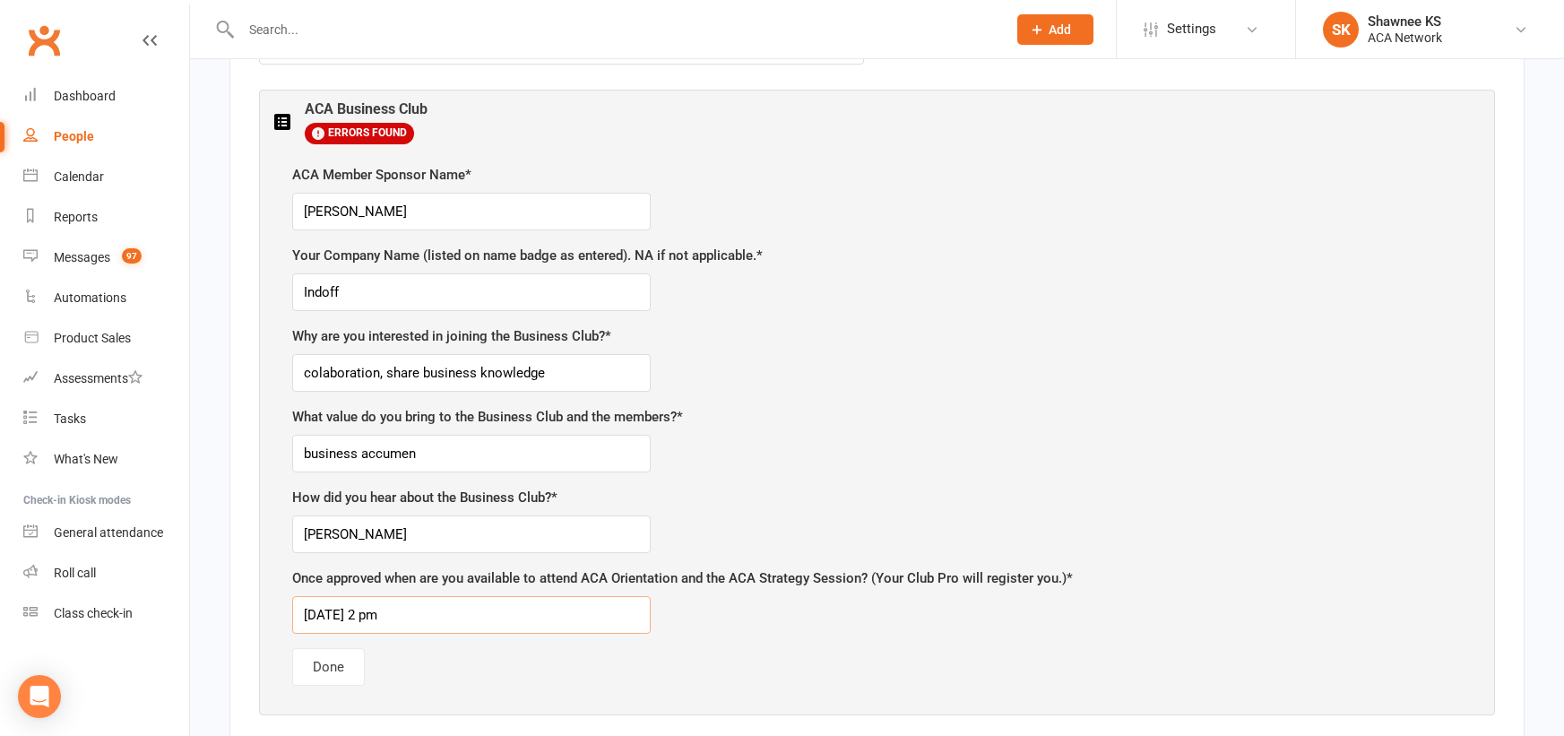
type input "[DATE] 2 pm"
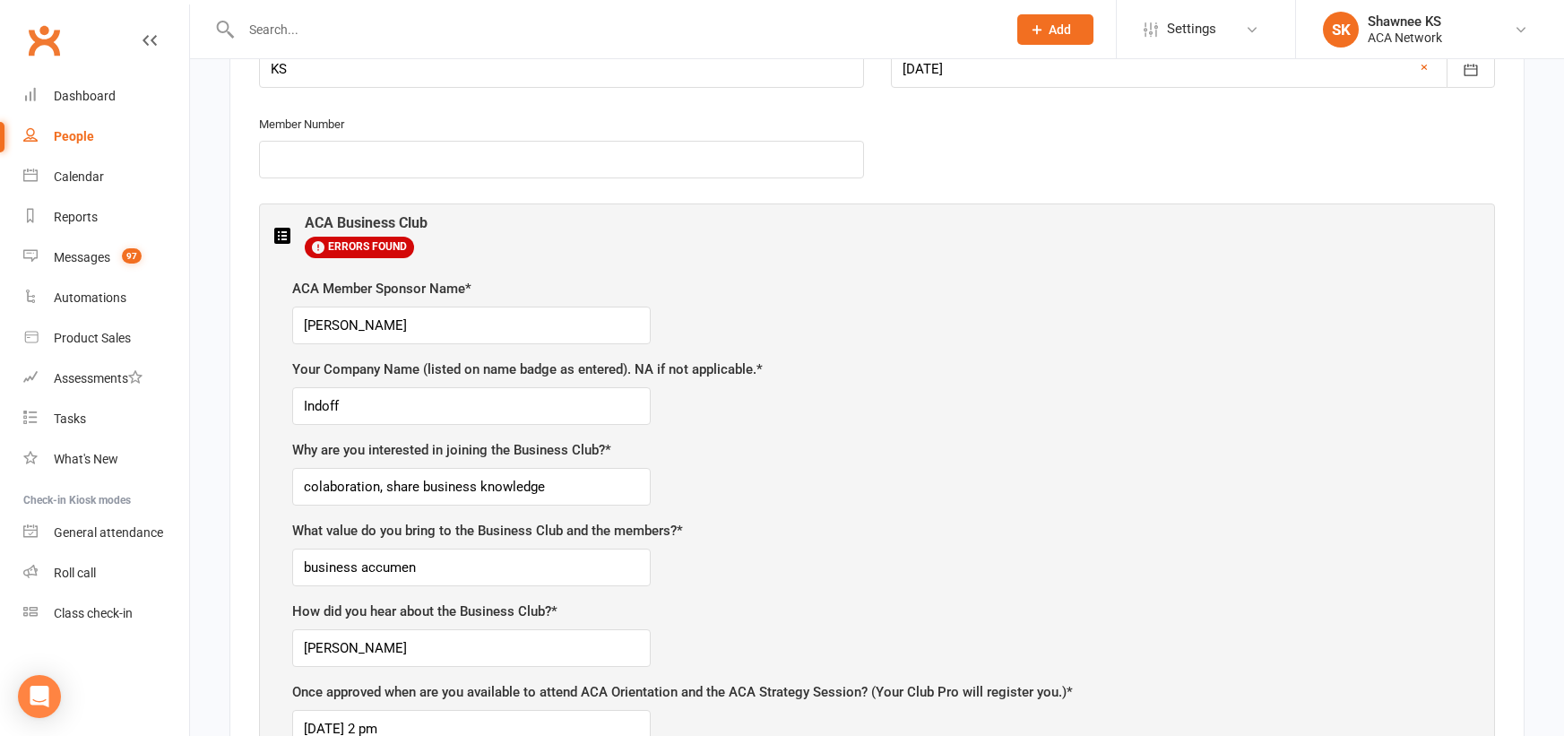
scroll to position [652, 0]
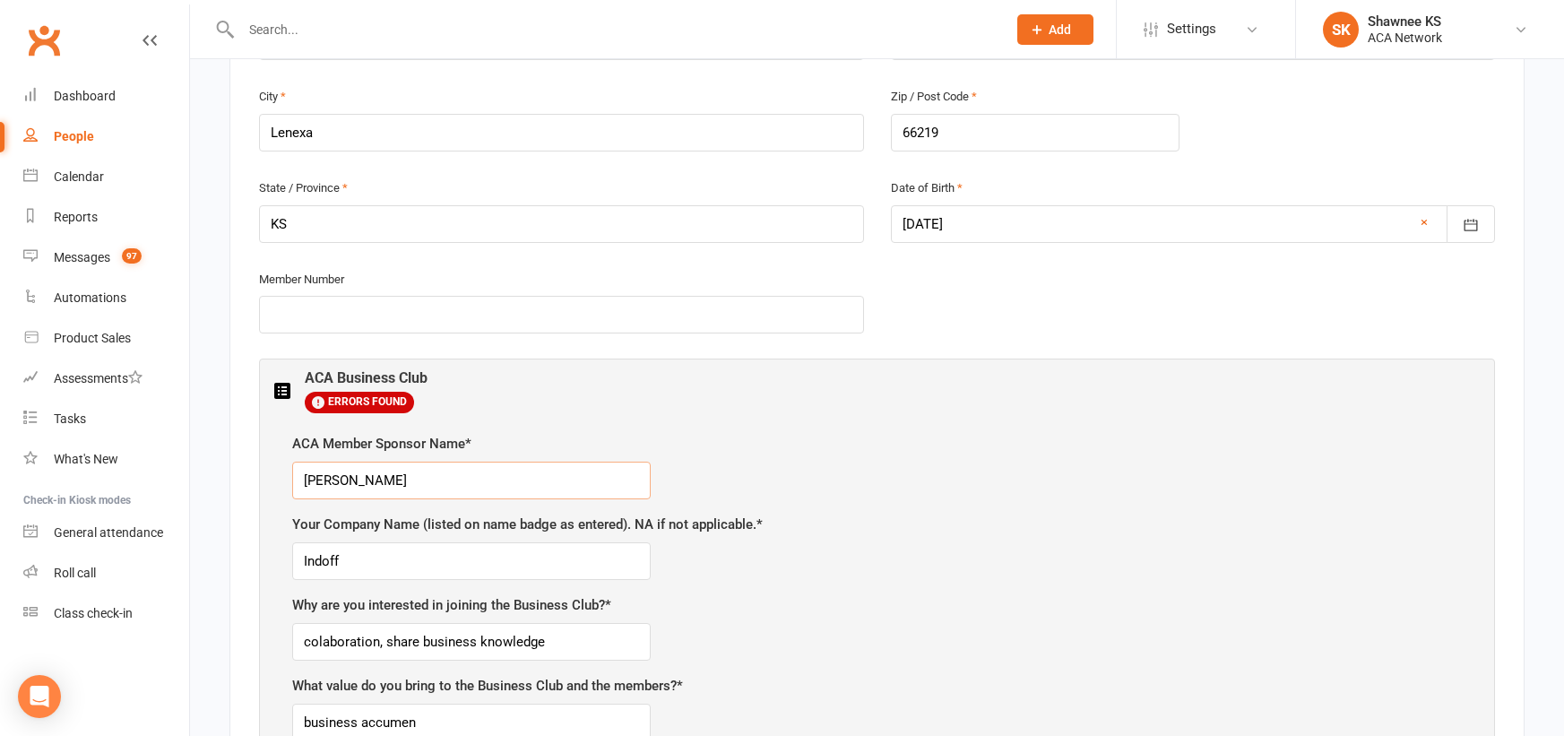
click at [416, 483] on input "[PERSON_NAME]" at bounding box center [471, 481] width 358 height 38
click at [453, 553] on input "Indoff" at bounding box center [471, 561] width 358 height 38
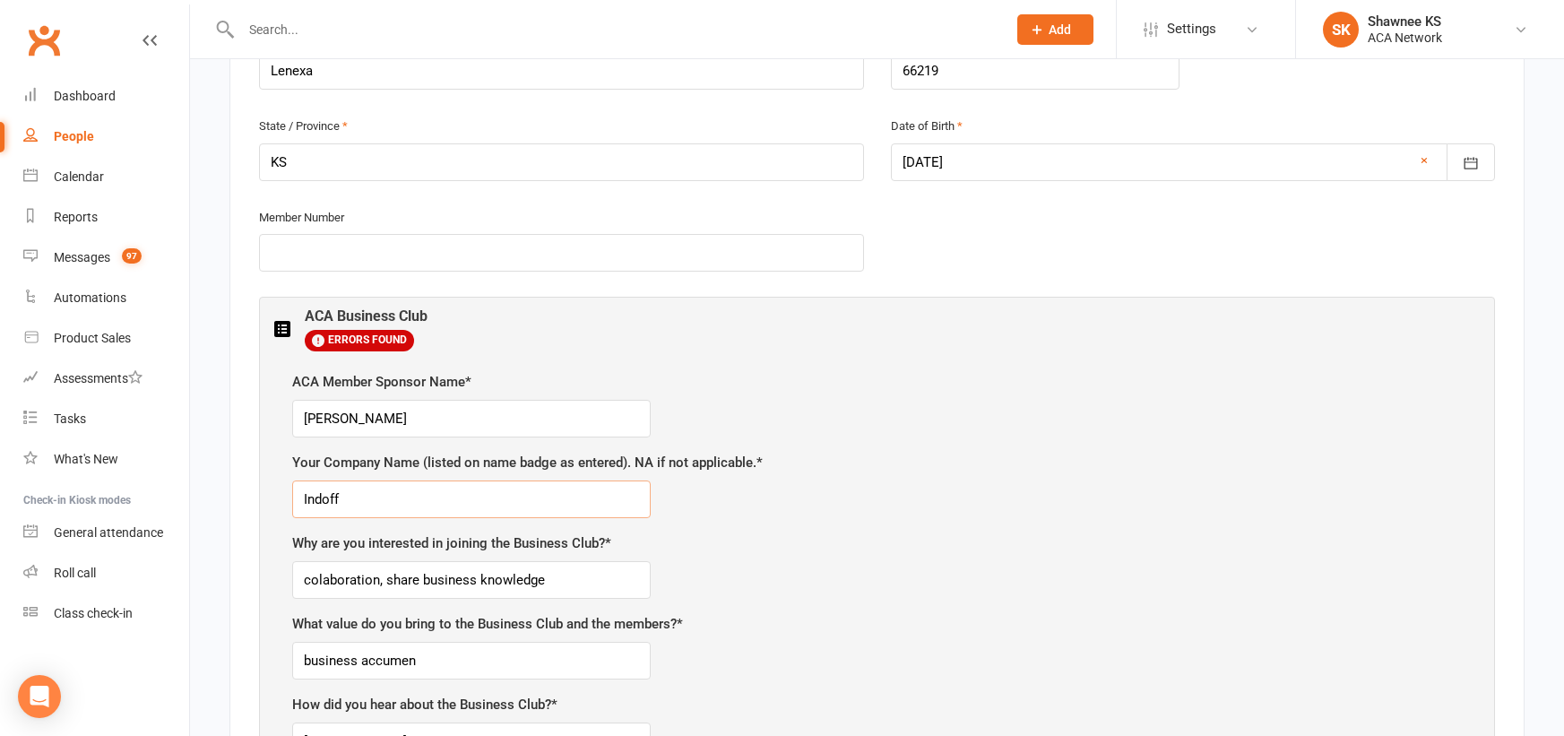
scroll to position [831, 0]
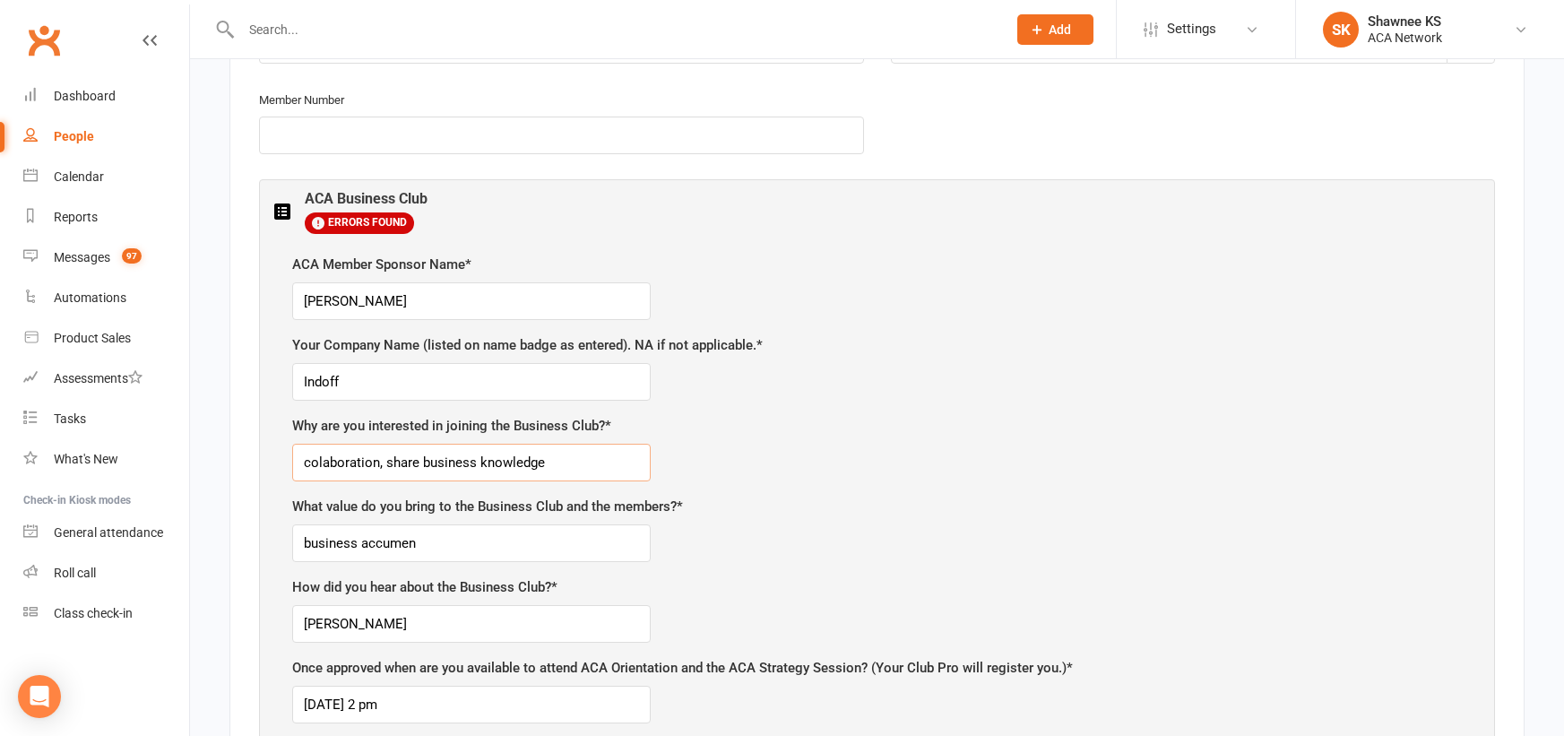
click at [601, 463] on input "colaboration, share business knowledge" at bounding box center [471, 463] width 358 height 38
click at [538, 550] on input "business accumen" at bounding box center [471, 543] width 358 height 38
click at [505, 632] on input "[PERSON_NAME]" at bounding box center [471, 624] width 358 height 38
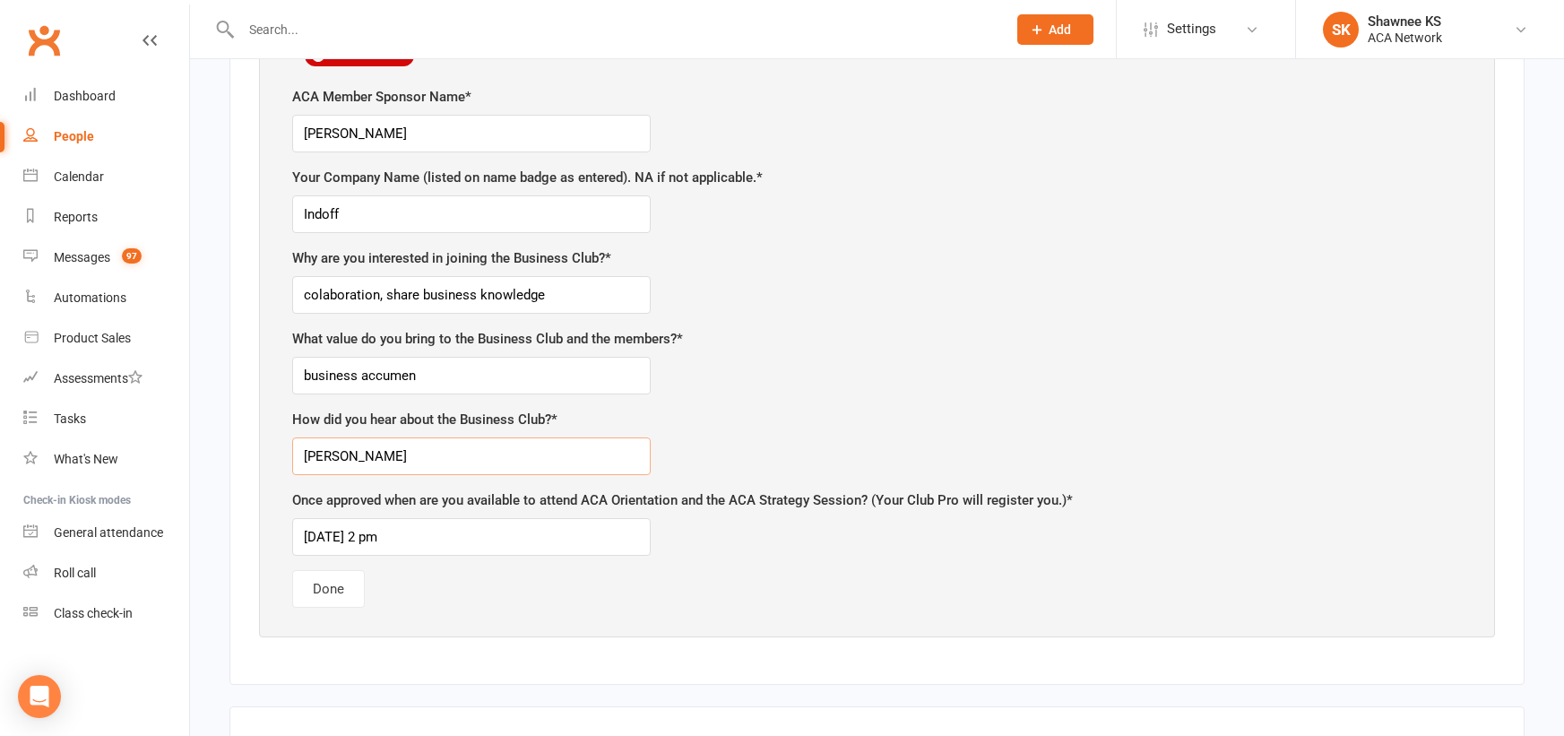
scroll to position [1010, 0]
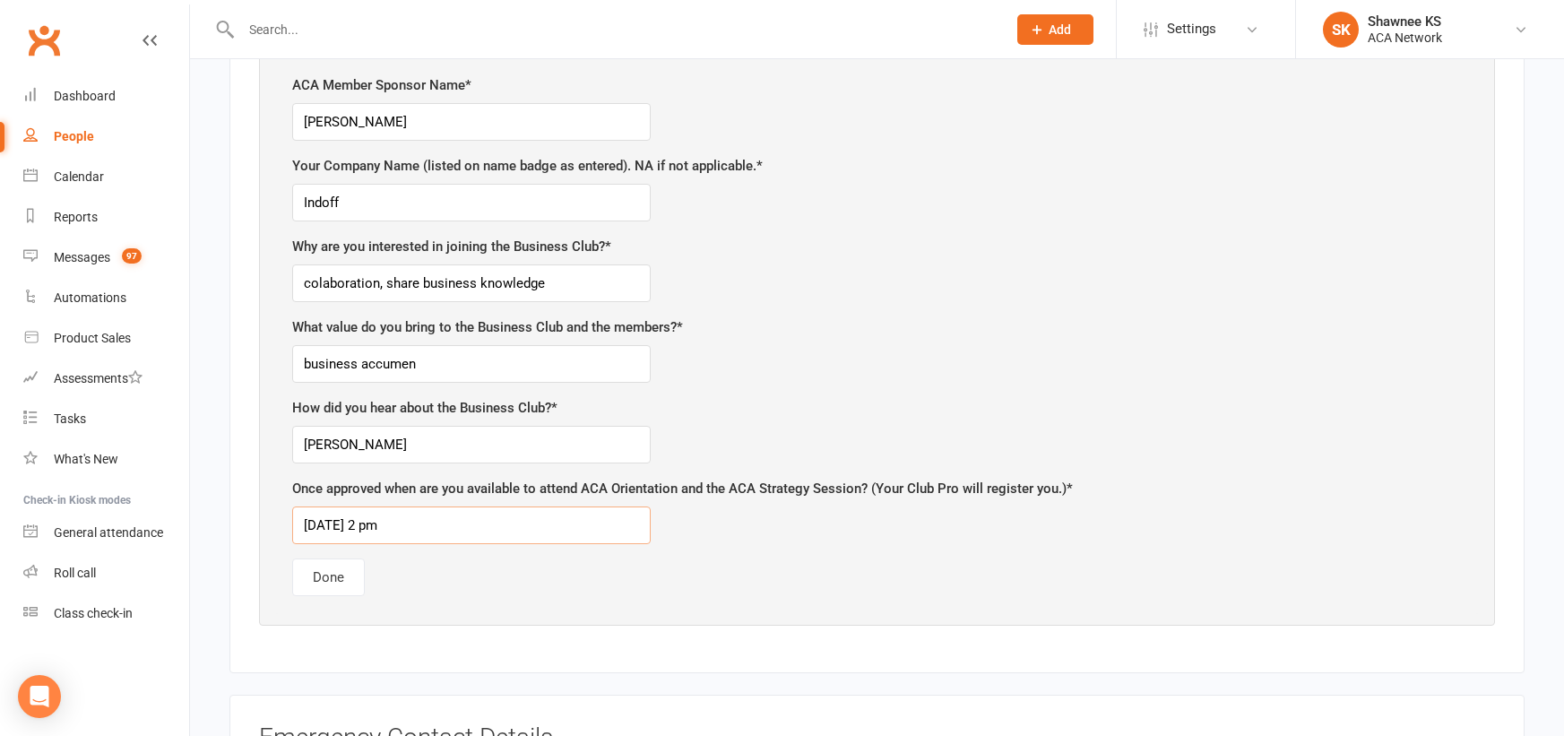
click at [504, 531] on input "[DATE] 2 pm" at bounding box center [471, 525] width 358 height 38
click at [334, 576] on button "Done" at bounding box center [328, 577] width 73 height 38
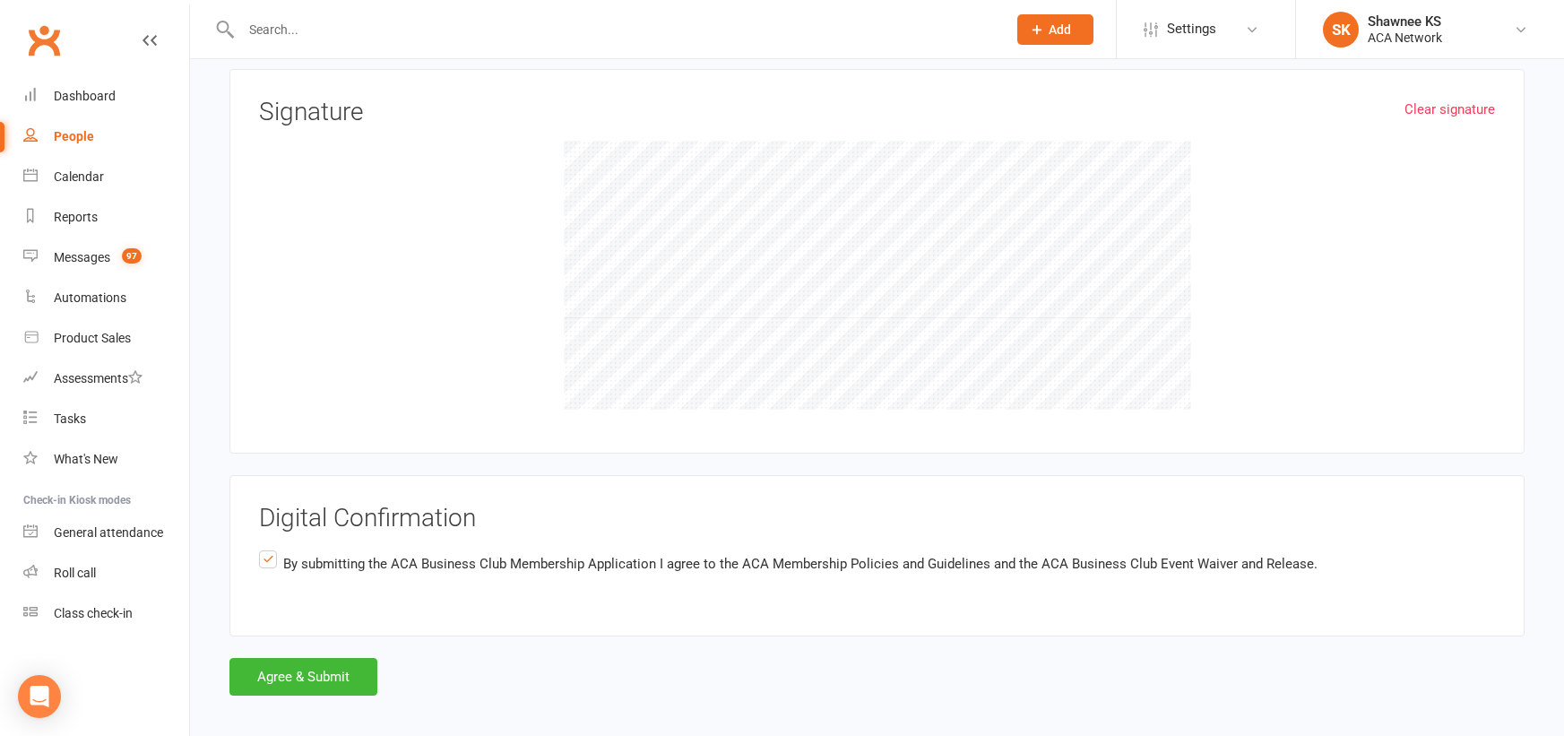
scroll to position [2949, 0]
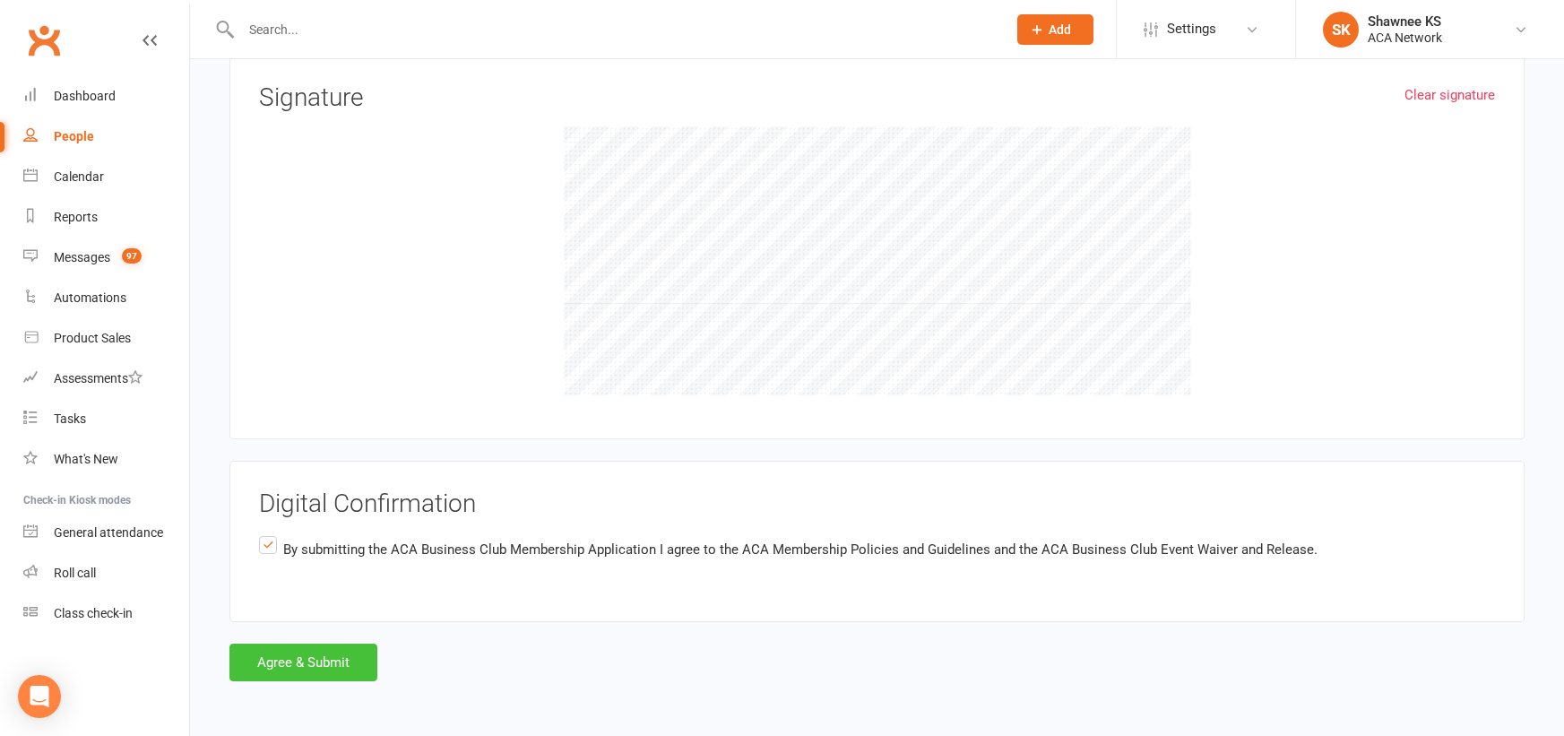
click at [340, 669] on button "Agree & Submit" at bounding box center [303, 662] width 148 height 38
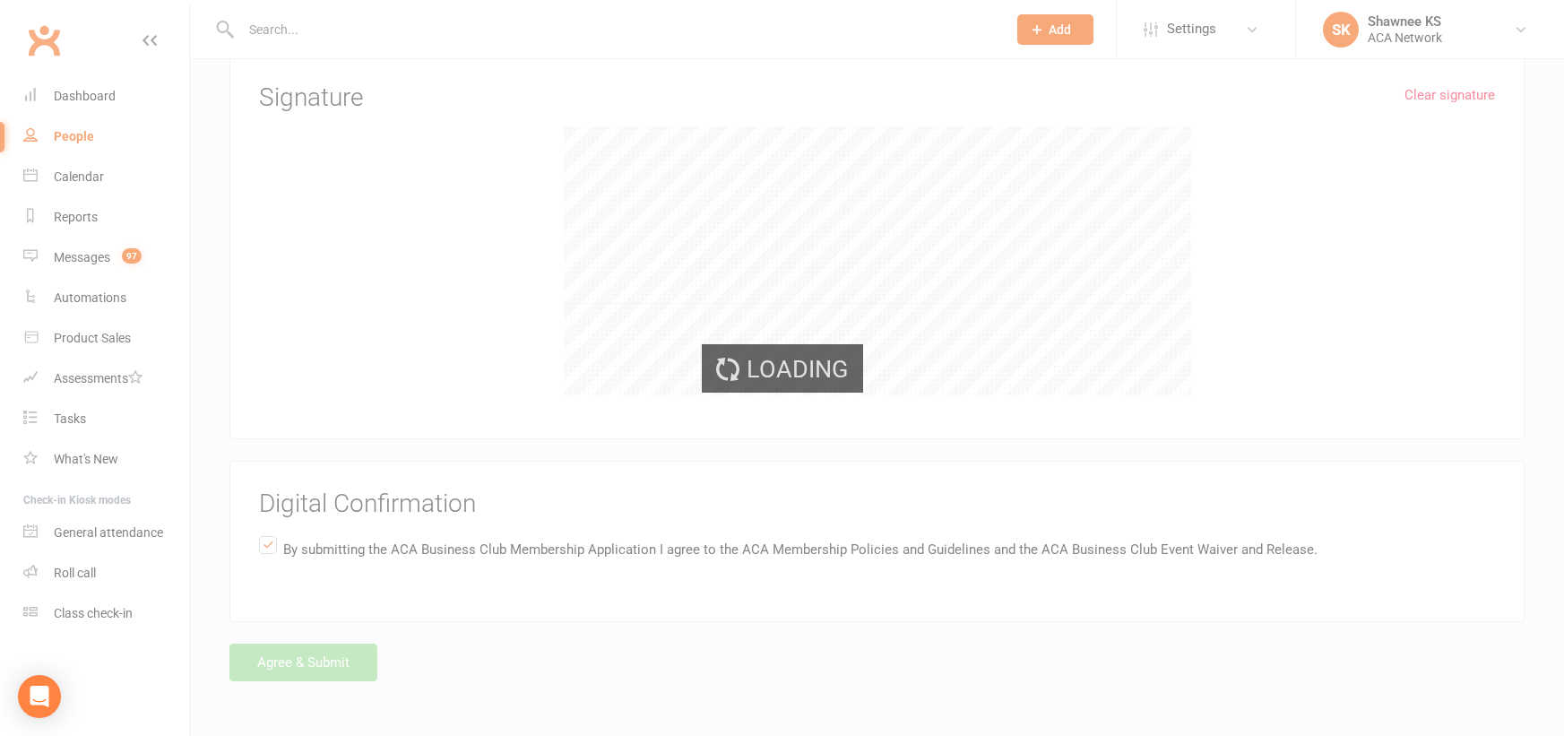
scroll to position [0, 0]
